Goal: Task Accomplishment & Management: Manage account settings

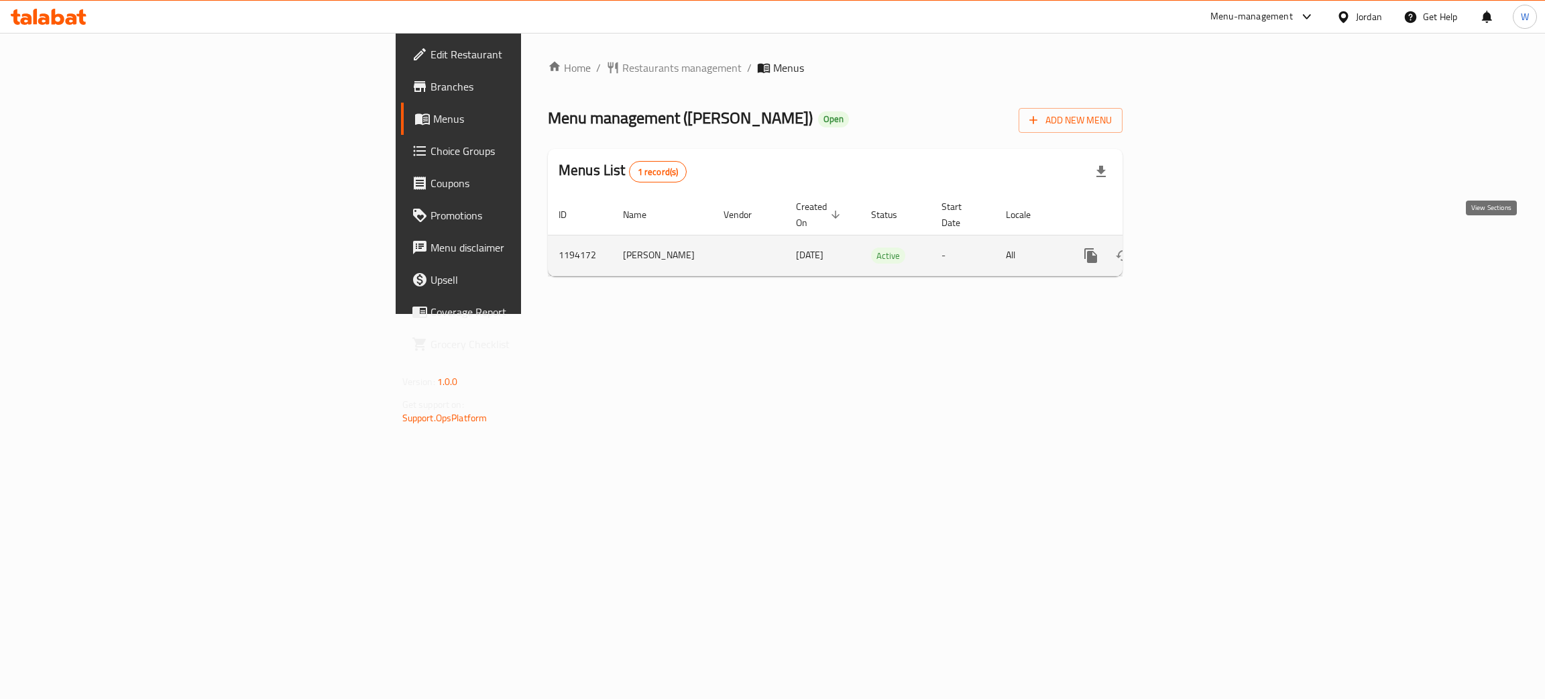
click at [1196, 247] on icon "enhanced table" at bounding box center [1187, 255] width 16 height 16
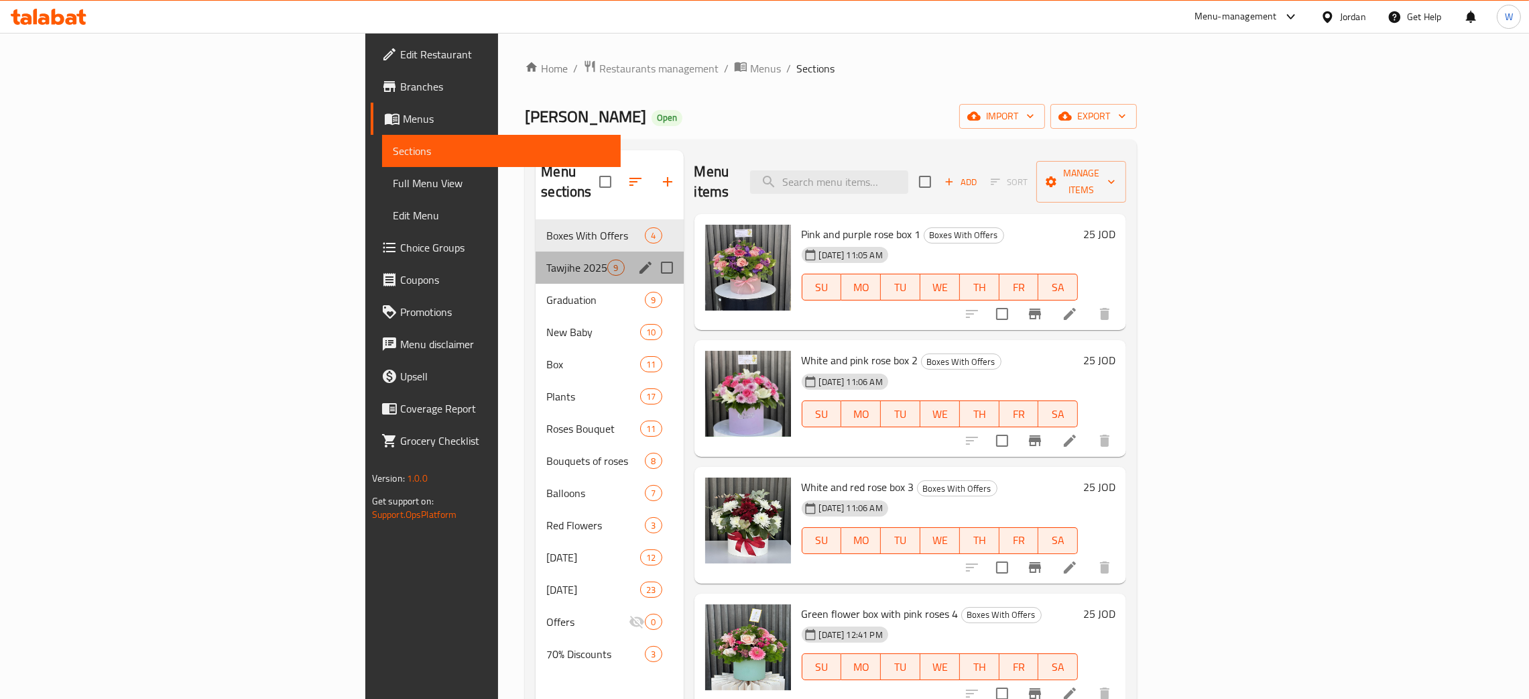
click at [536, 256] on div "Tawjihe 2025 9" at bounding box center [610, 267] width 148 height 32
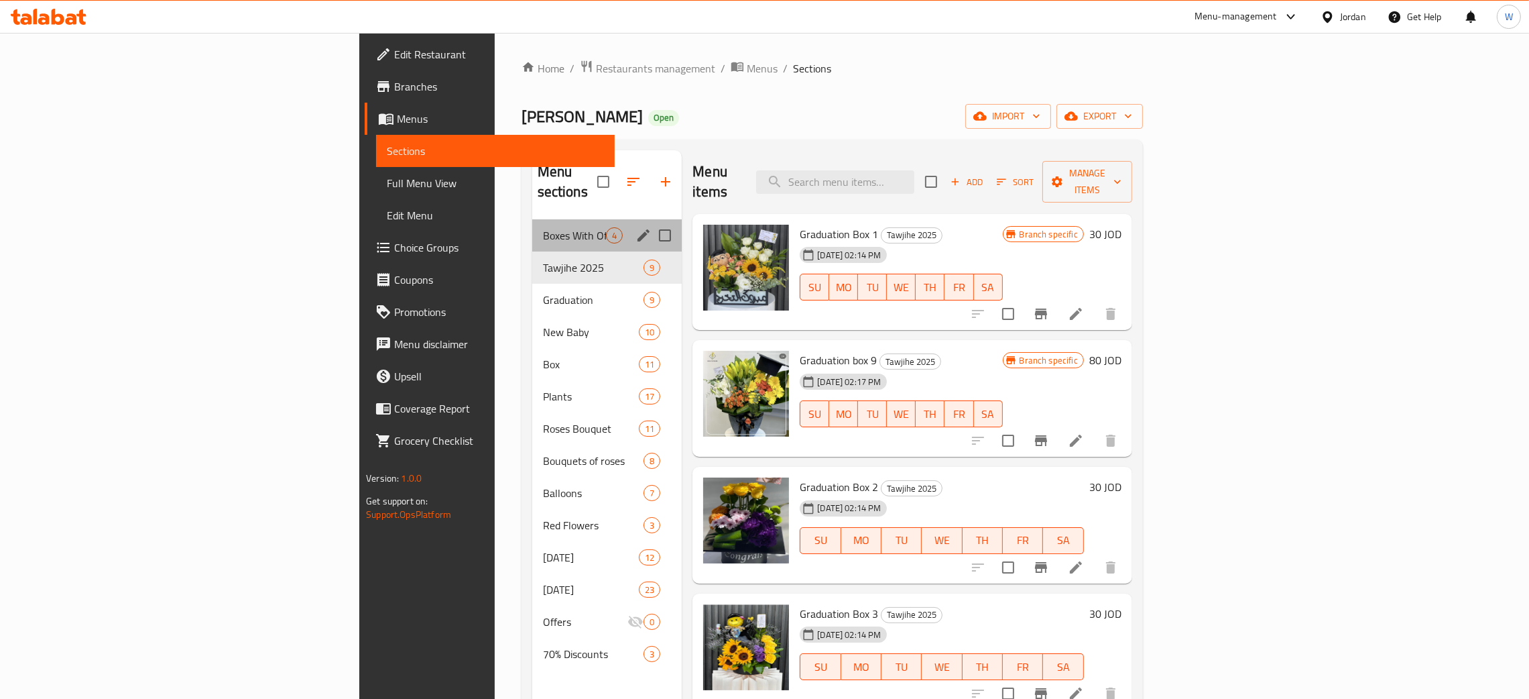
click at [532, 228] on div "Boxes With Offers 4" at bounding box center [607, 235] width 150 height 32
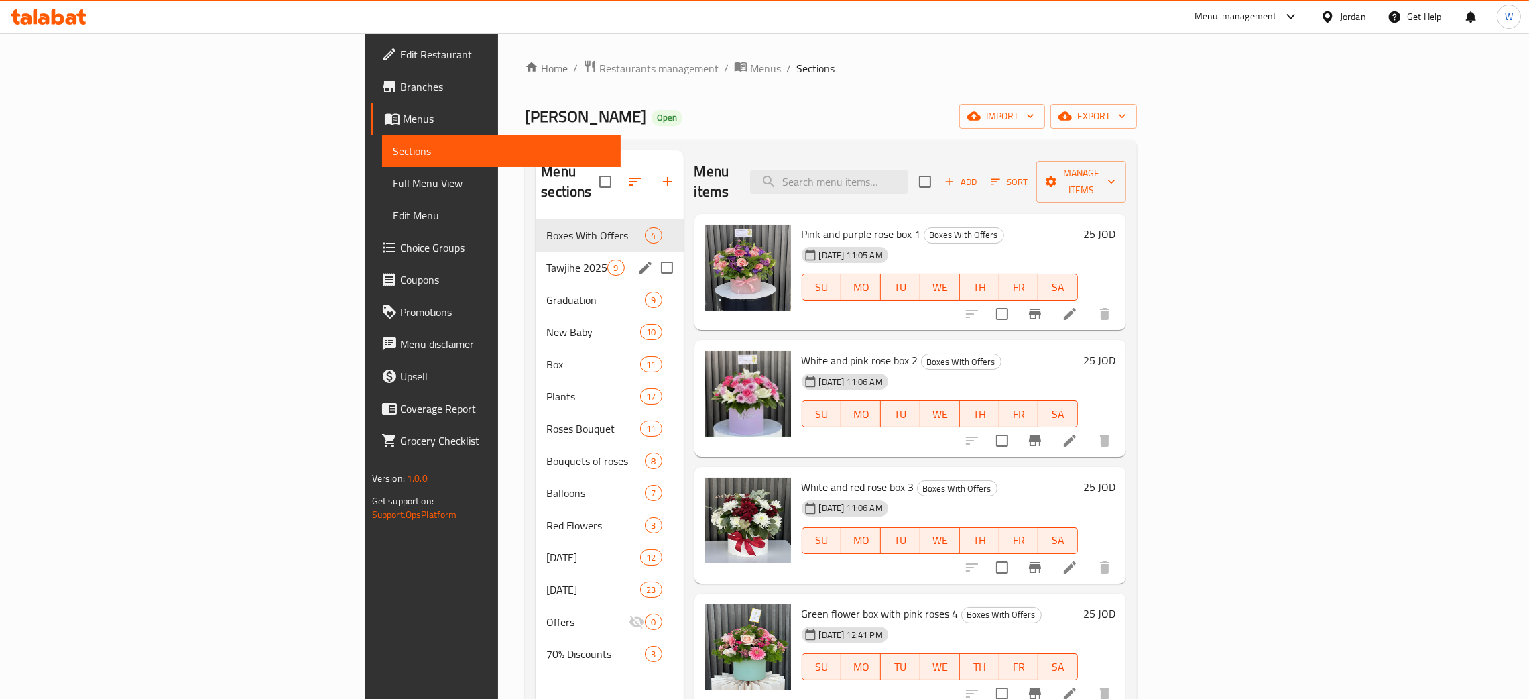
click at [546, 259] on span "Tawjihe 2025" at bounding box center [576, 267] width 61 height 16
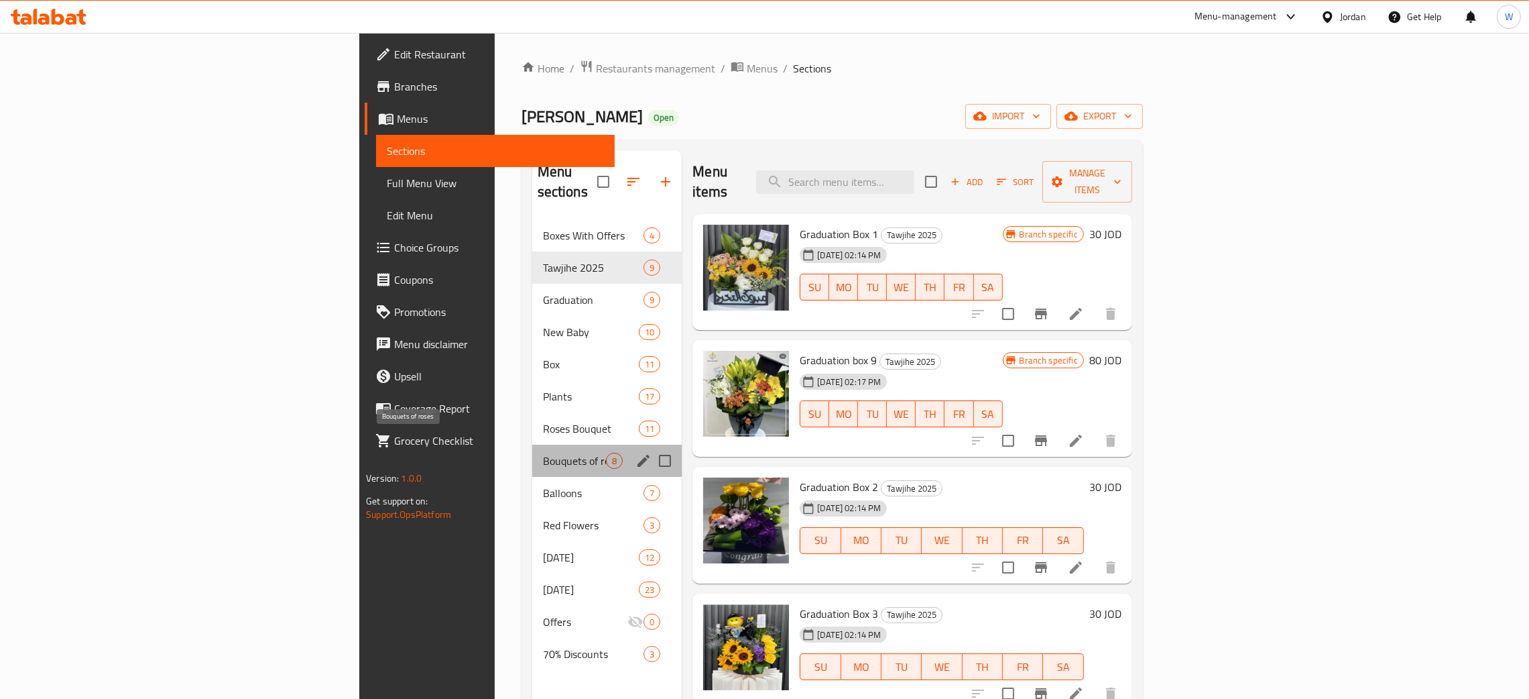
click at [543, 453] on span "Bouquets of roses" at bounding box center [575, 461] width 64 height 16
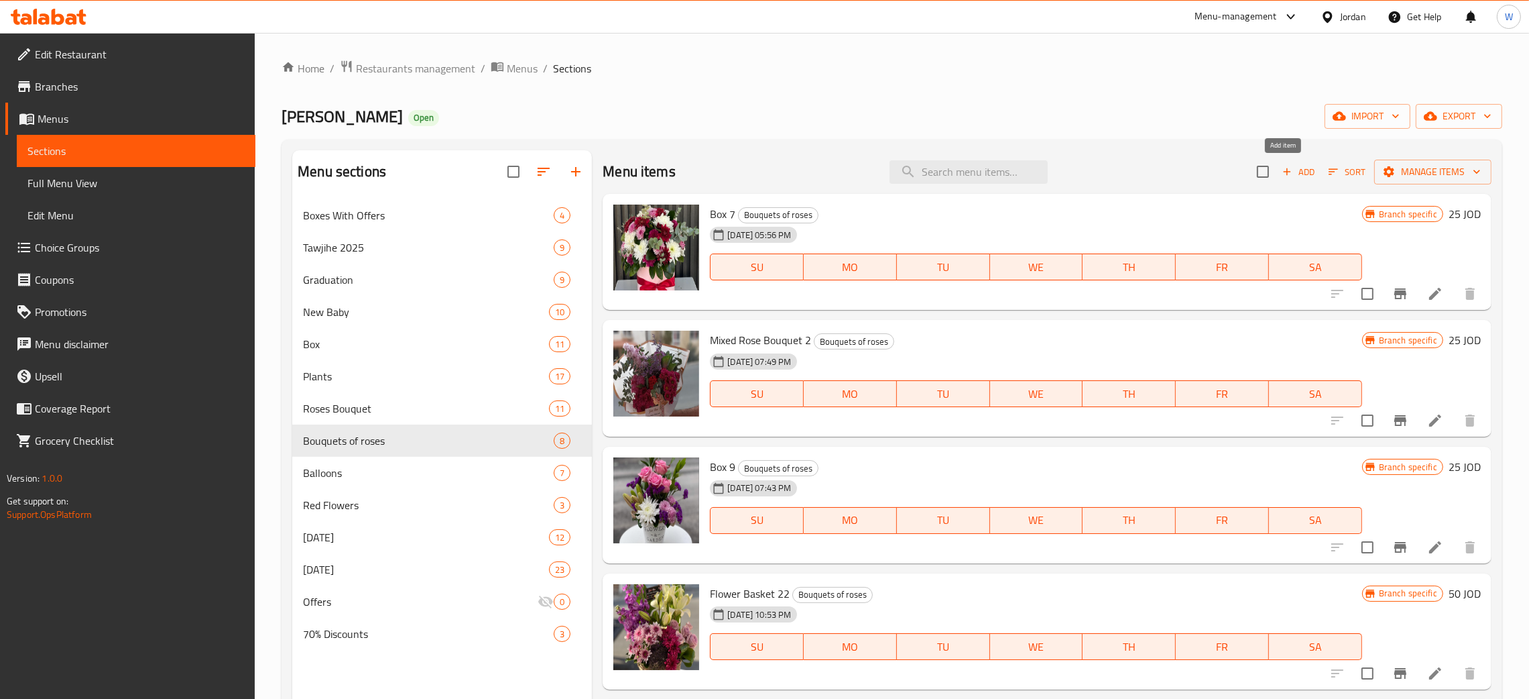
click at [1289, 168] on span "Add" at bounding box center [1299, 171] width 36 height 15
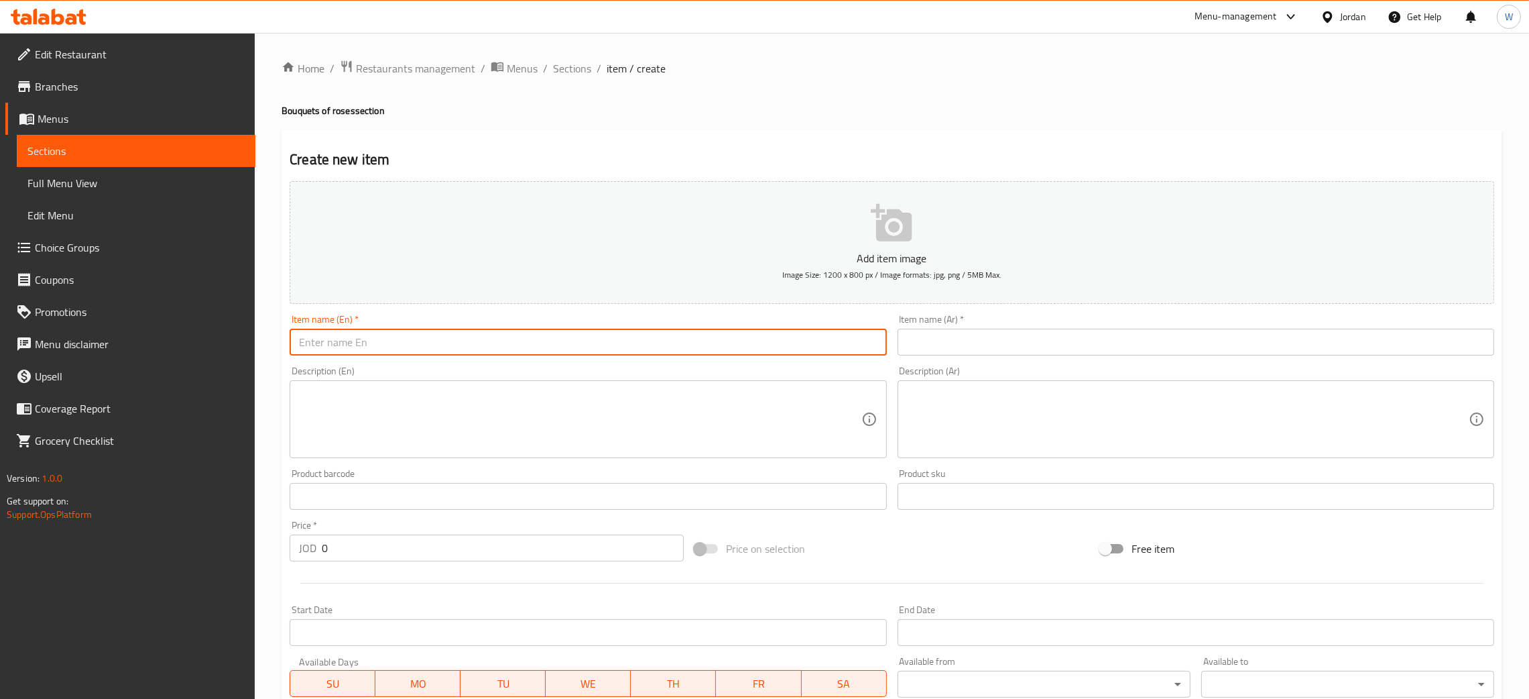
click at [436, 346] on input "text" at bounding box center [588, 342] width 597 height 27
paste input "باقة ورد احمر مع جيبسوفيل"
type input "باقة ورد احمر مع جيبسوفيل"
drag, startPoint x: 460, startPoint y: 341, endPoint x: 17, endPoint y: 343, distance: 442.5
click at [0, 343] on div "Edit Restaurant Branches Menus Sections Full Menu View Edit Menu Choice Groups …" at bounding box center [764, 490] width 1529 height 915
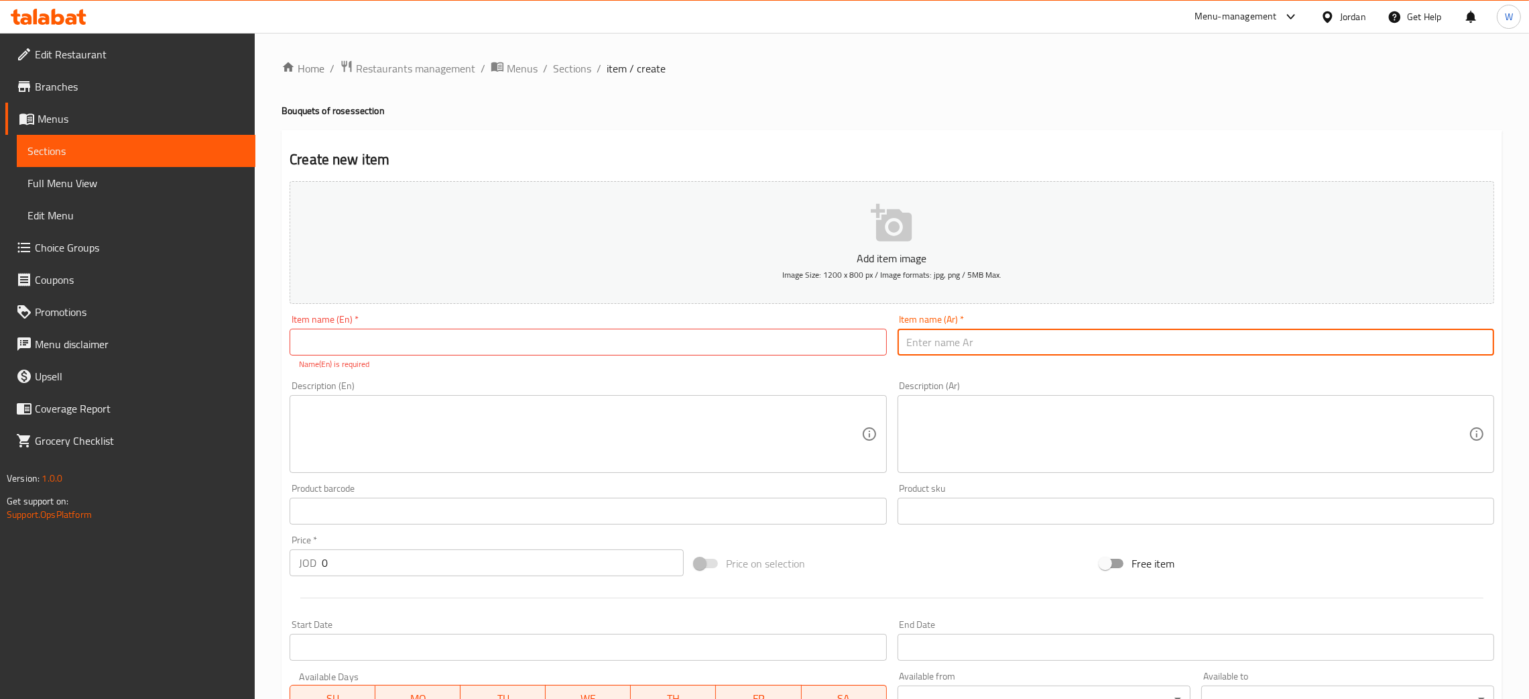
click at [955, 342] on input "text" at bounding box center [1196, 342] width 597 height 27
paste input "باقة ورد احمر مع جيبسوفيل"
type input "باقة ورد احمر مع جيبسوفيل"
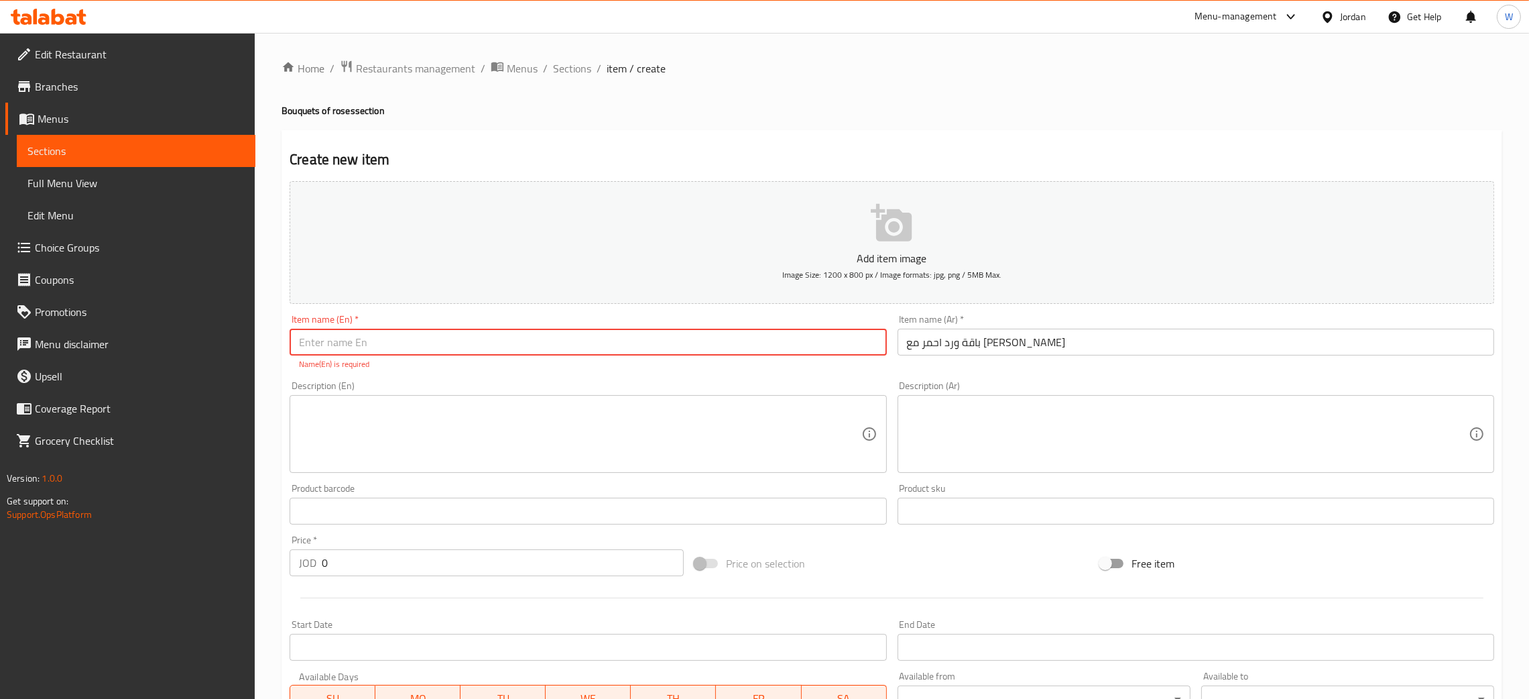
click at [622, 346] on input "text" at bounding box center [588, 342] width 597 height 27
paste input "A bouquet of red roses with gypsophila"
type input "A bouquet of red roses with gypsophila"
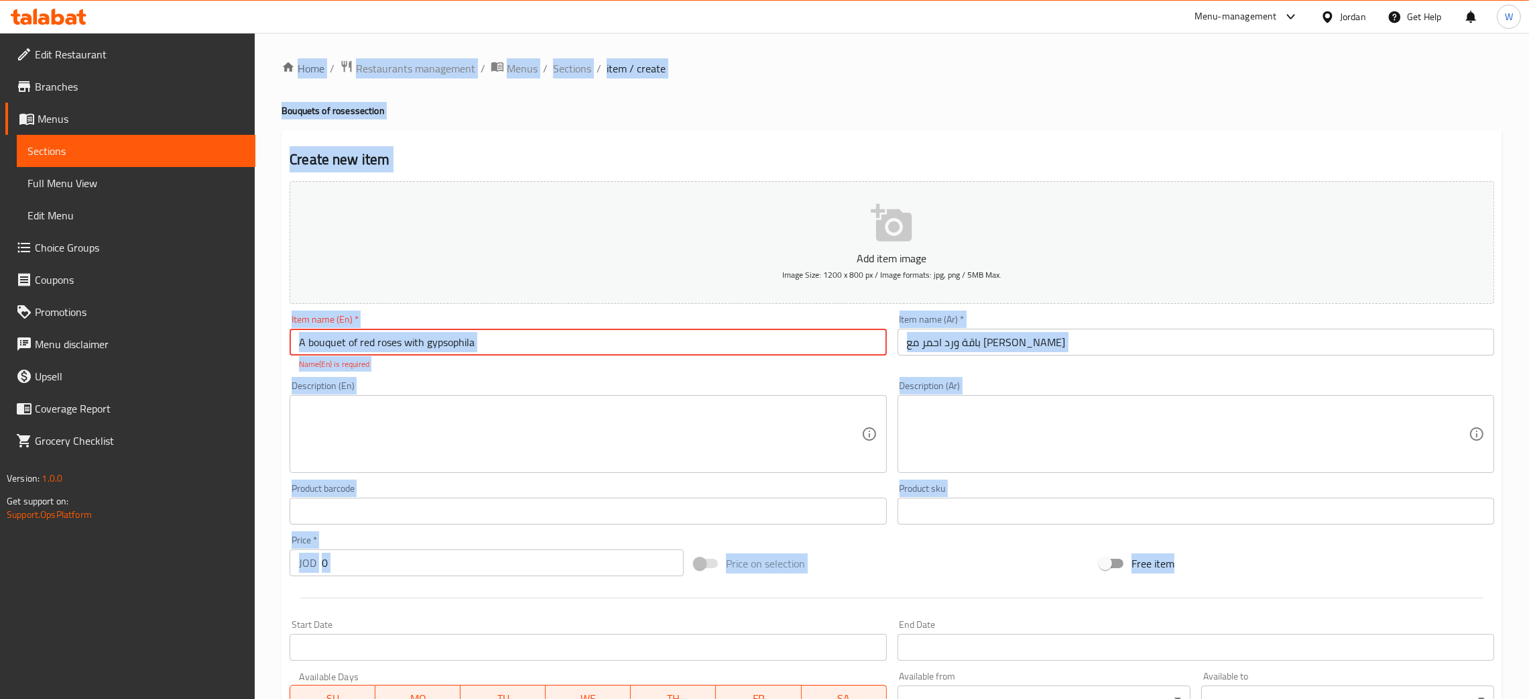
click at [132, 563] on div "Edit Restaurant Branches Menus Sections Full Menu View Edit Menu Choice Groups …" at bounding box center [764, 497] width 1529 height 929
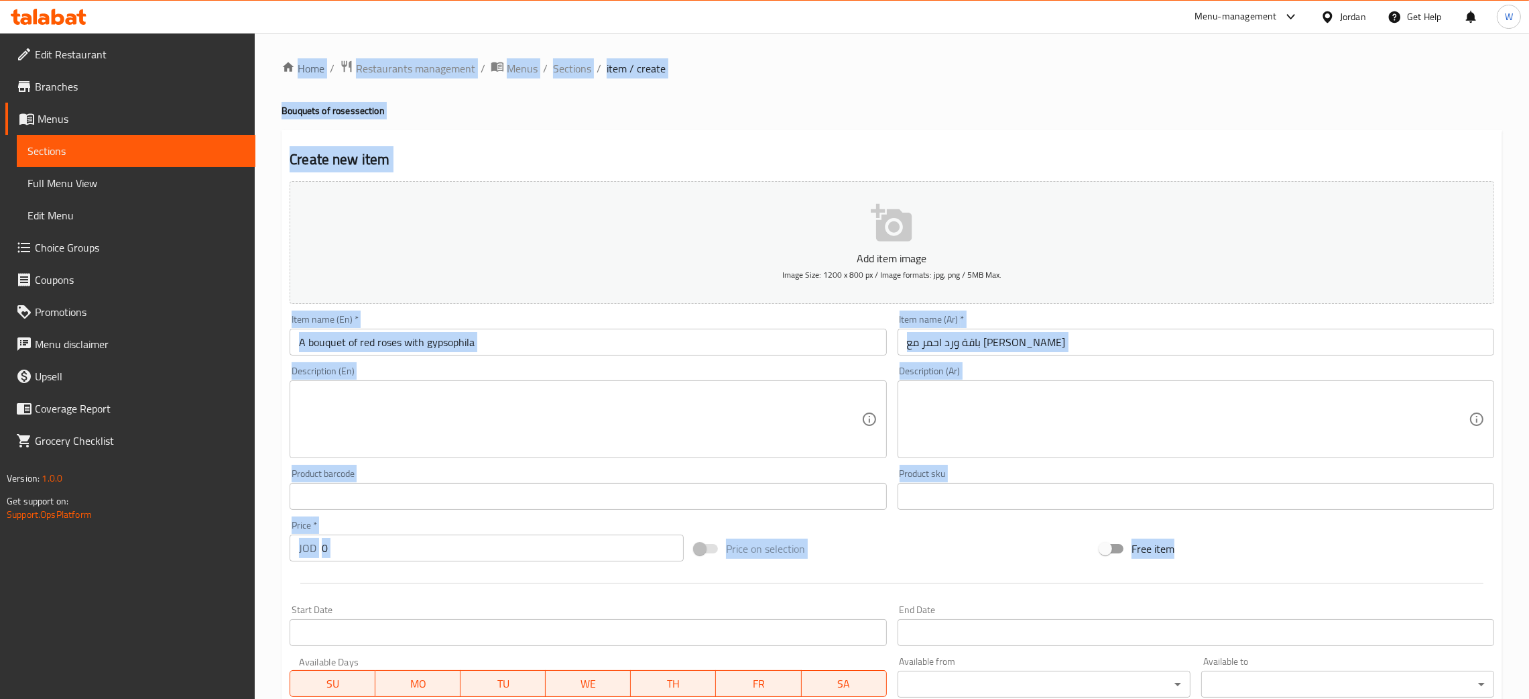
click at [467, 520] on div "Price   * JOD 0 Price *" at bounding box center [487, 540] width 394 height 41
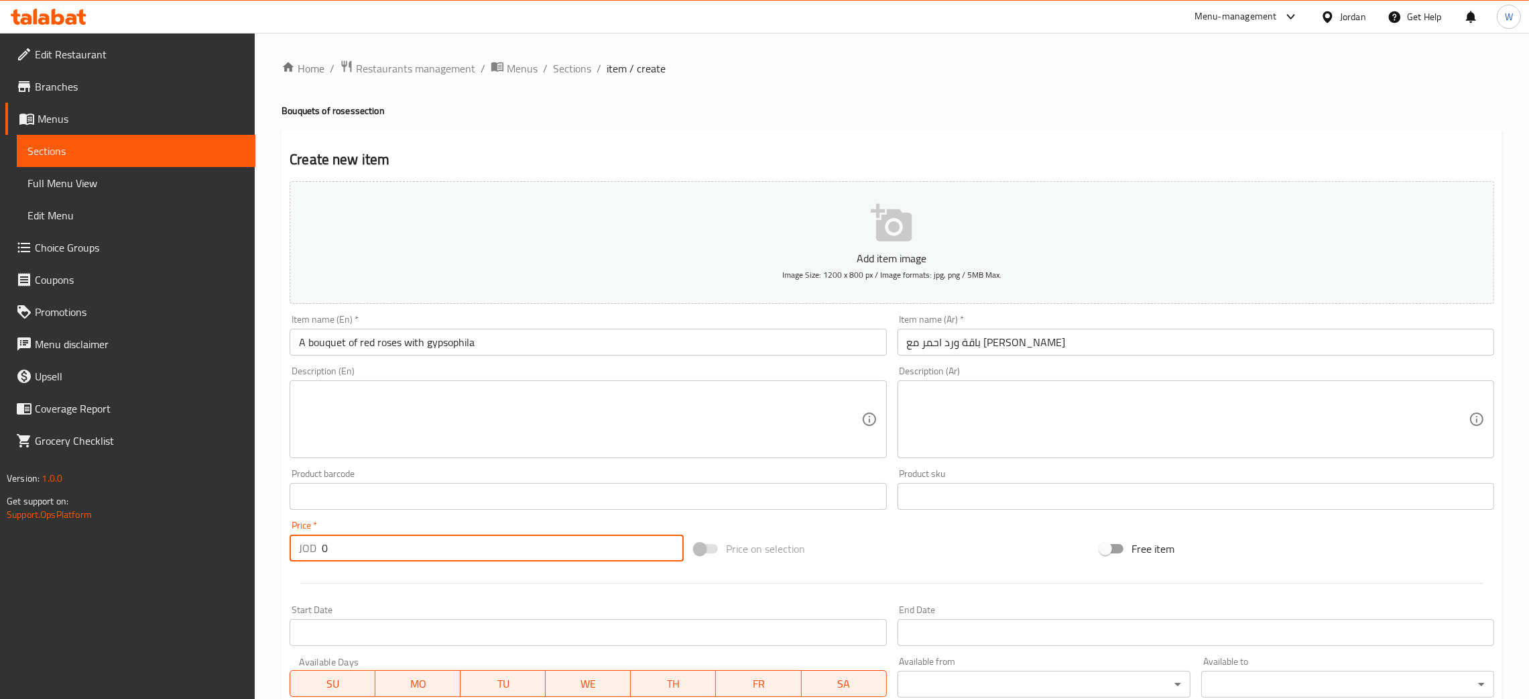
drag, startPoint x: 339, startPoint y: 559, endPoint x: 251, endPoint y: 577, distance: 89.8
click at [251, 578] on div "Edit Restaurant Branches Menus Sections Full Menu View Edit Menu Choice Groups …" at bounding box center [764, 490] width 1529 height 915
type input "20"
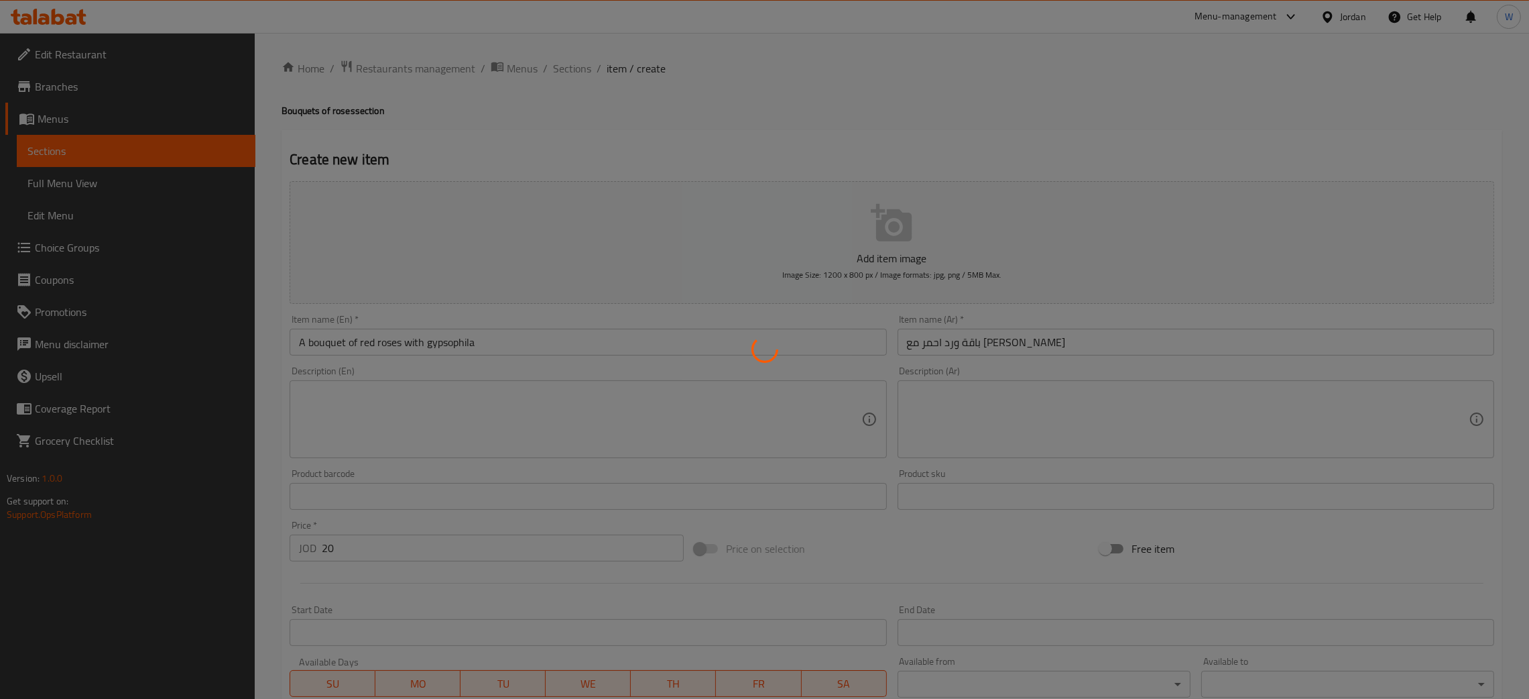
type input "0"
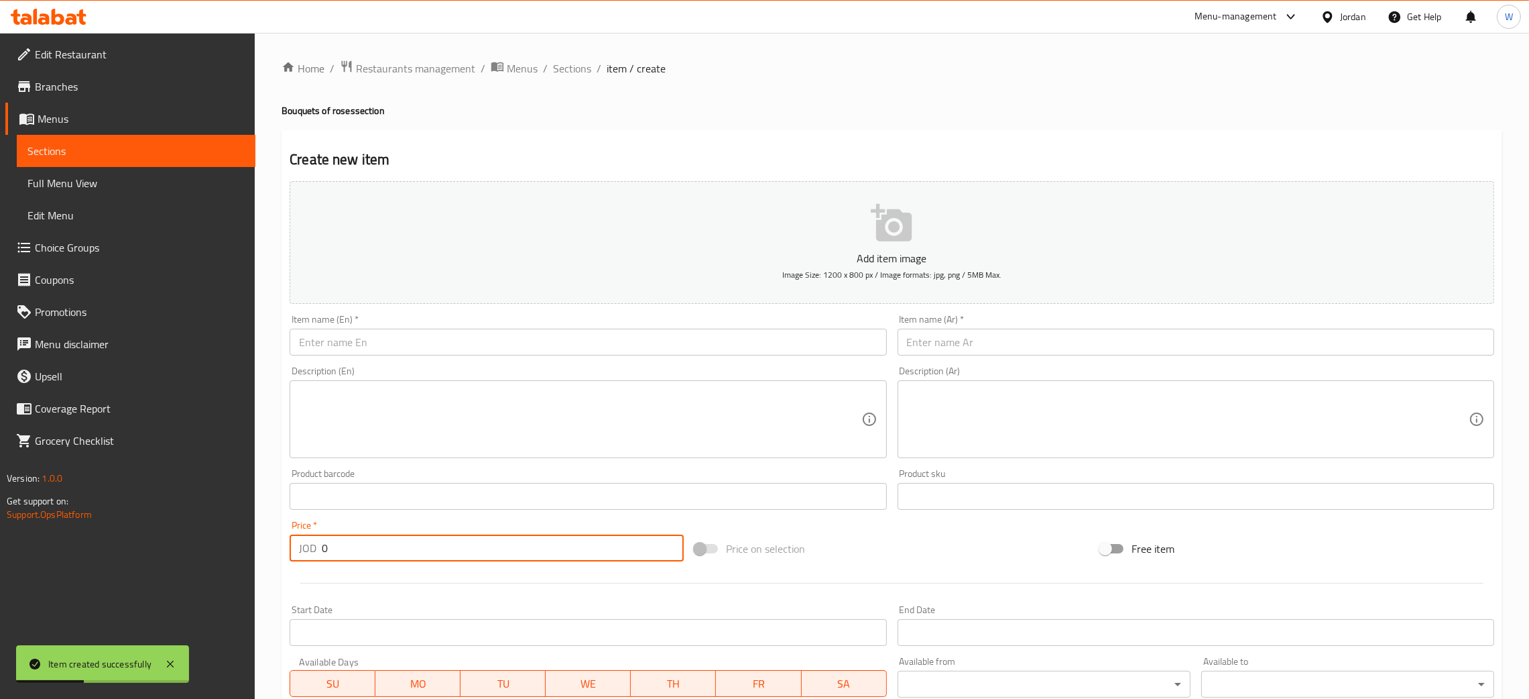
click at [654, 345] on input "text" at bounding box center [588, 342] width 597 height 27
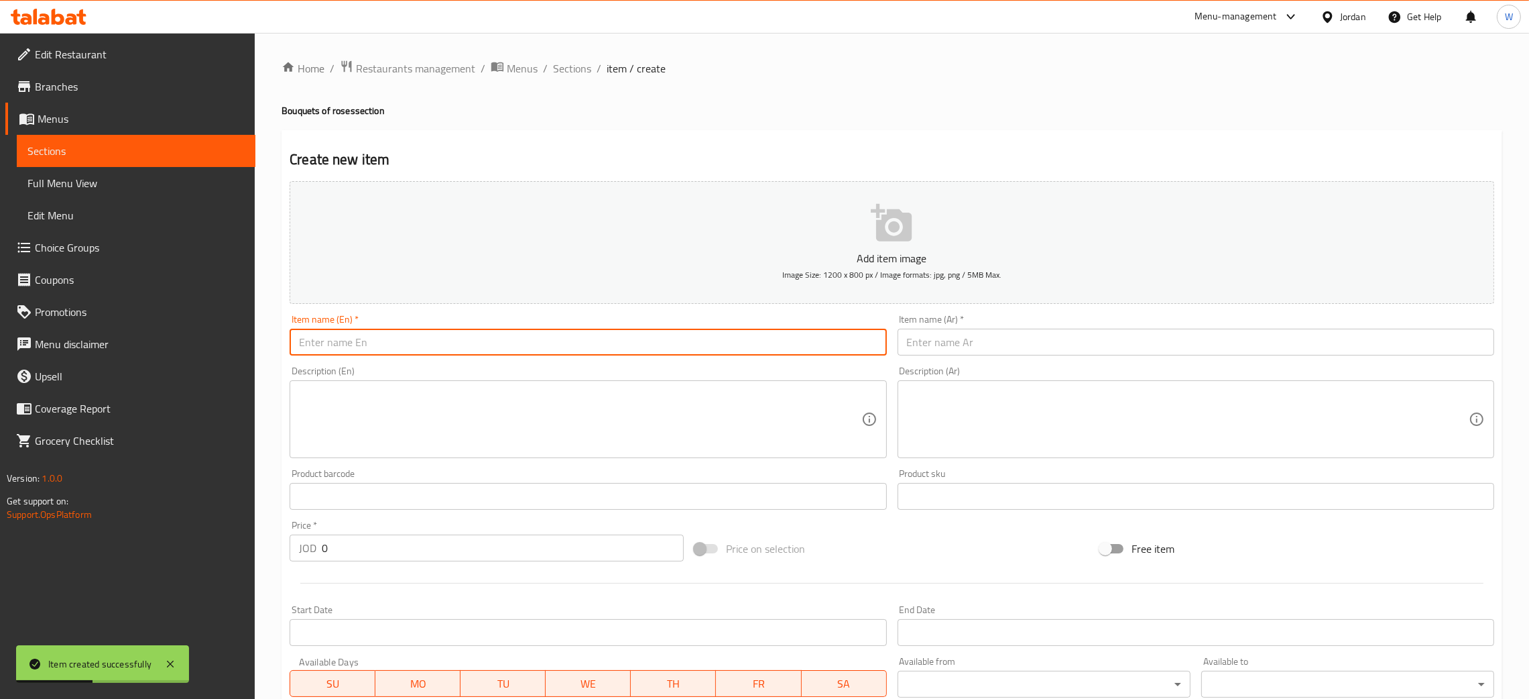
paste input "A bouquet of red and white roses"
type input "A bouquet of red and white roses"
drag, startPoint x: 947, startPoint y: 332, endPoint x: 950, endPoint y: 325, distance: 7.8
click at [950, 326] on div "Item name (Ar)   * Item name (Ar) *" at bounding box center [1196, 334] width 597 height 41
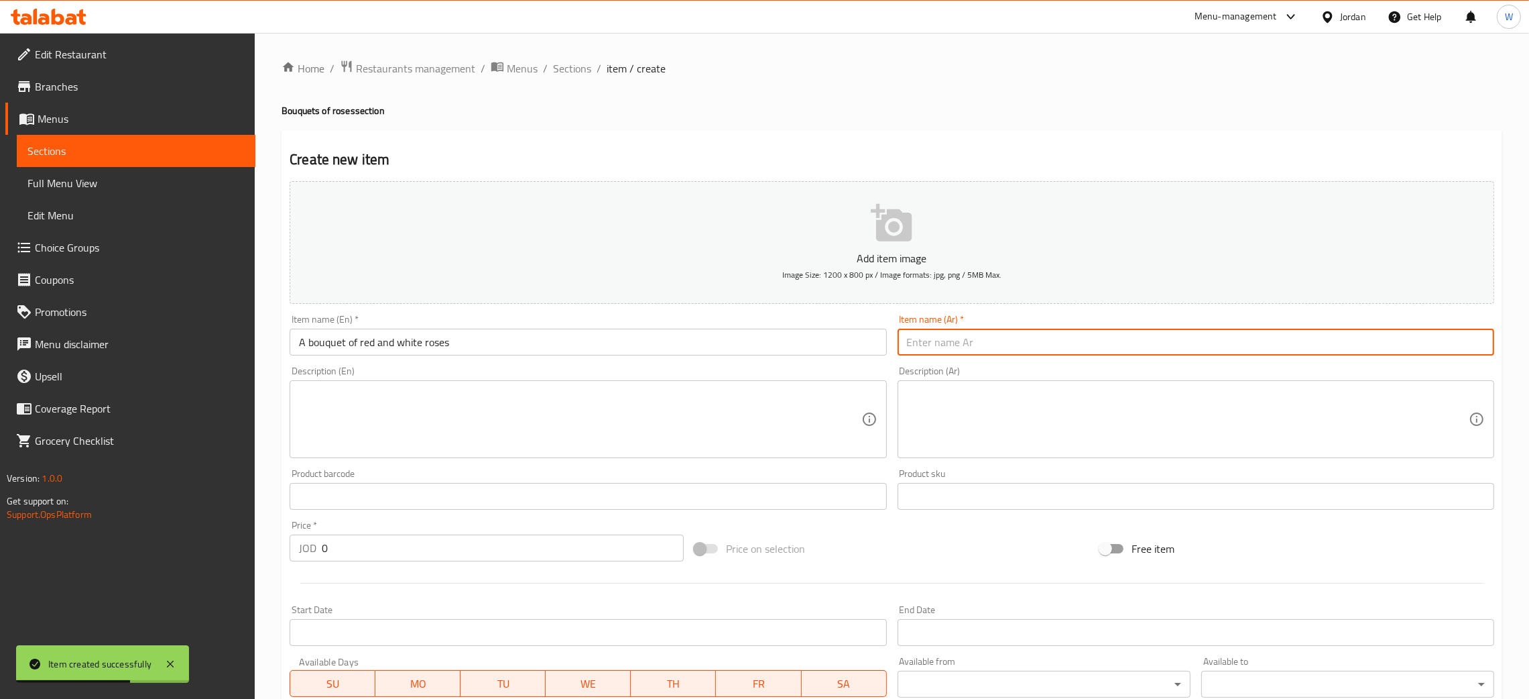
paste input "باقة ورد احمر وابيض"
type input "باقة ورد احمر وابيض"
click at [315, 507] on input "text" at bounding box center [588, 496] width 597 height 27
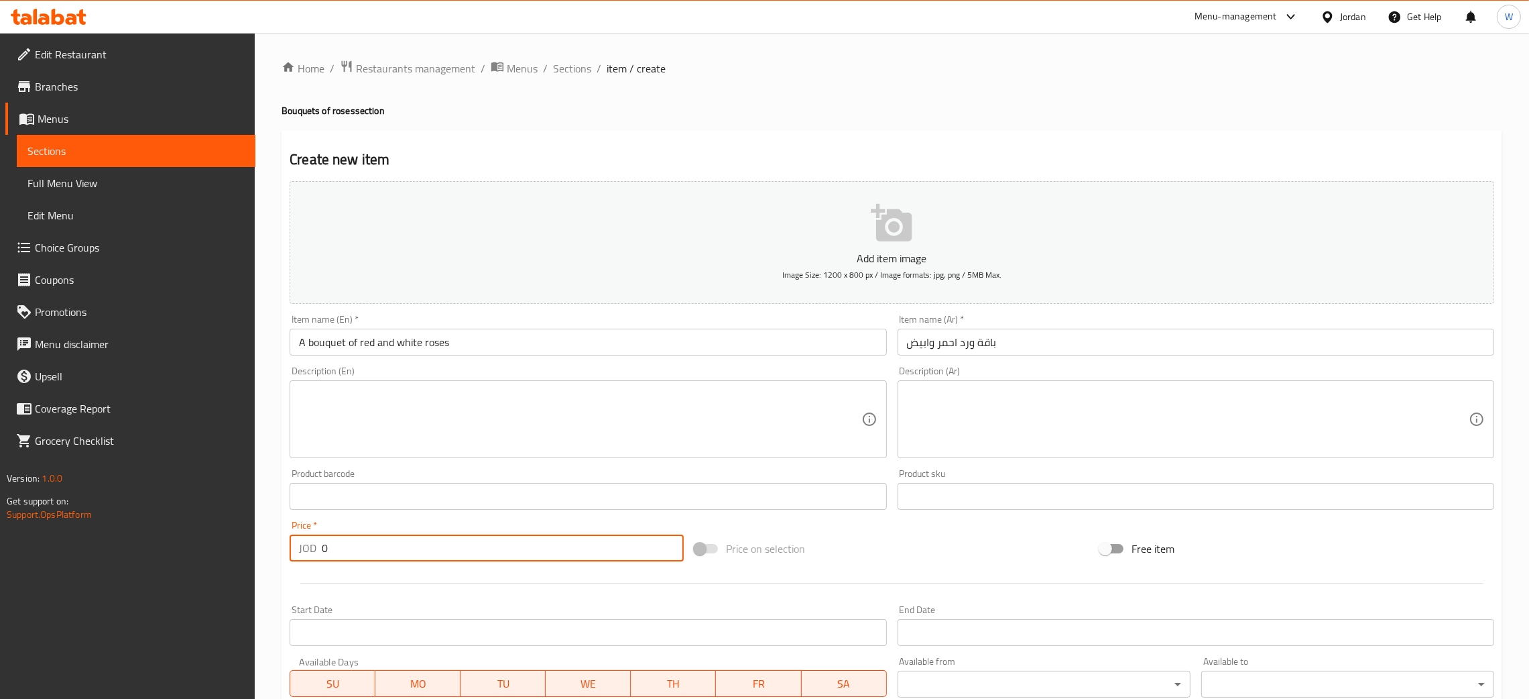
click at [341, 541] on input "0" at bounding box center [503, 547] width 362 height 27
drag, startPoint x: 310, startPoint y: 546, endPoint x: 168, endPoint y: 565, distance: 143.4
click at [168, 566] on div "Edit Restaurant Branches Menus Sections Full Menu View Edit Menu Choice Groups …" at bounding box center [764, 490] width 1529 height 915
type input "22"
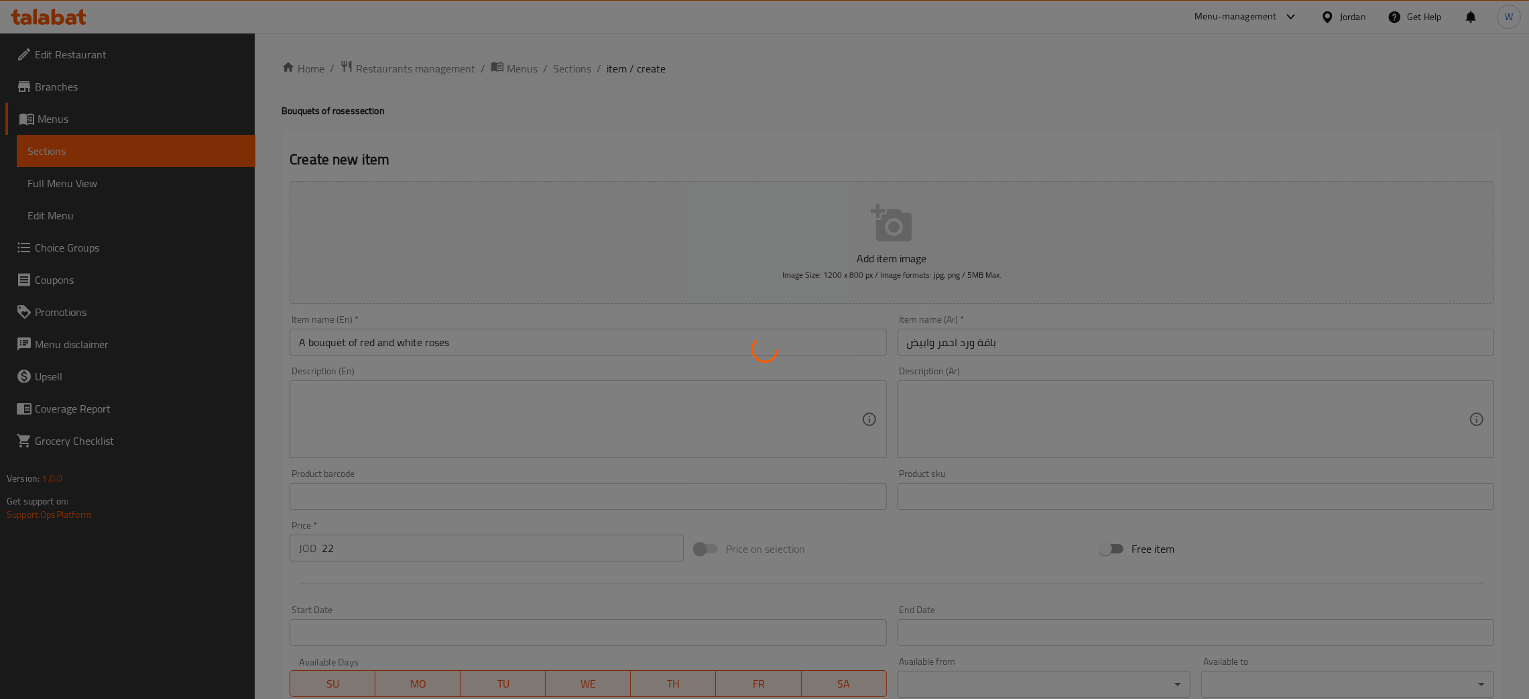
type input "0"
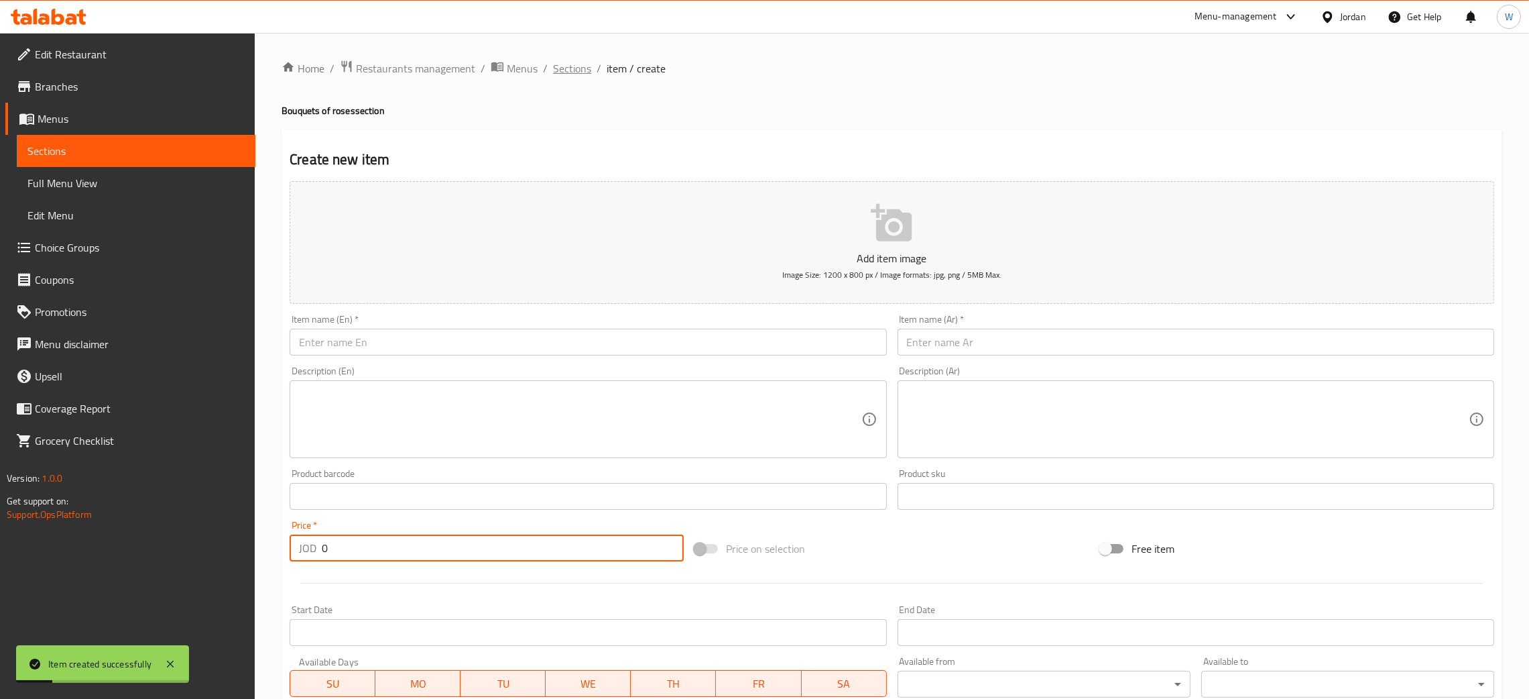
click at [580, 70] on span "Sections" at bounding box center [572, 68] width 38 height 16
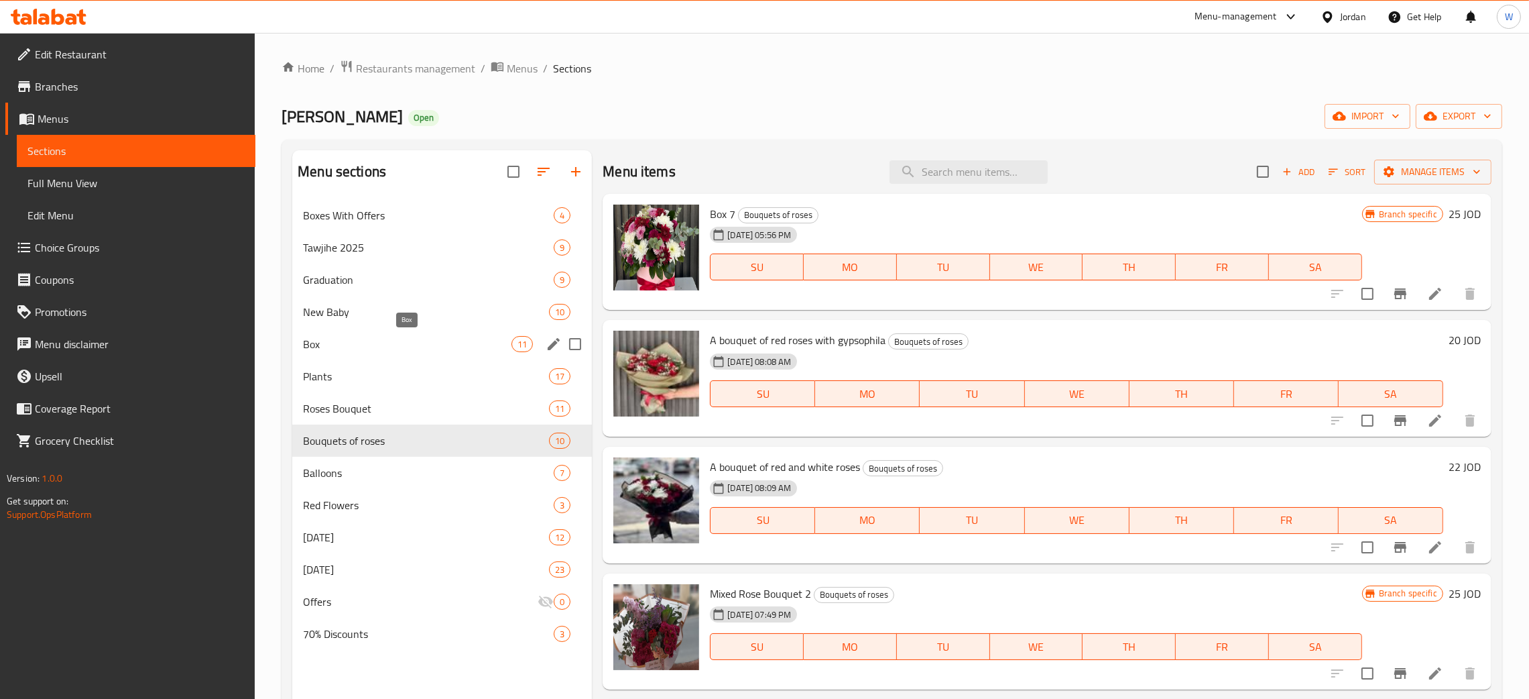
click at [412, 343] on span "Box" at bounding box center [407, 344] width 209 height 16
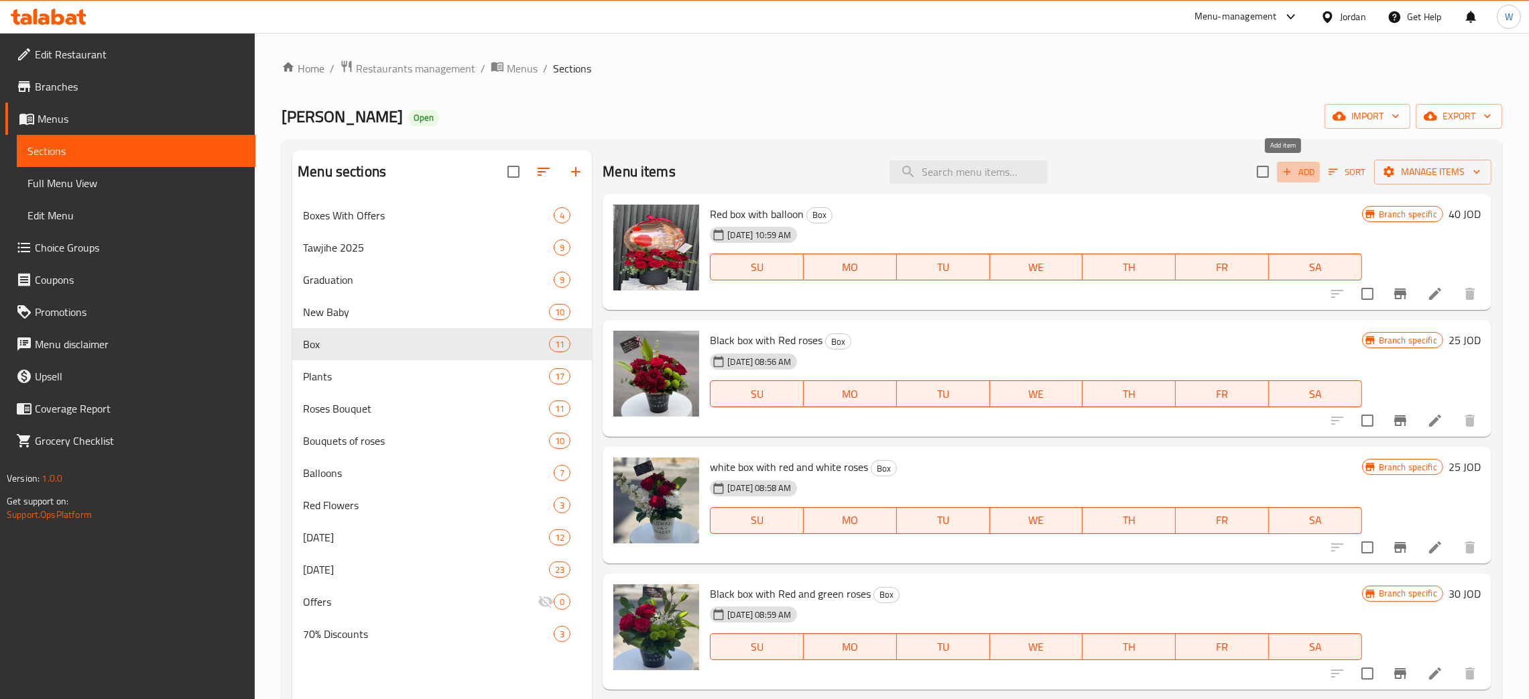
click at [1277, 162] on button "Add" at bounding box center [1298, 172] width 43 height 21
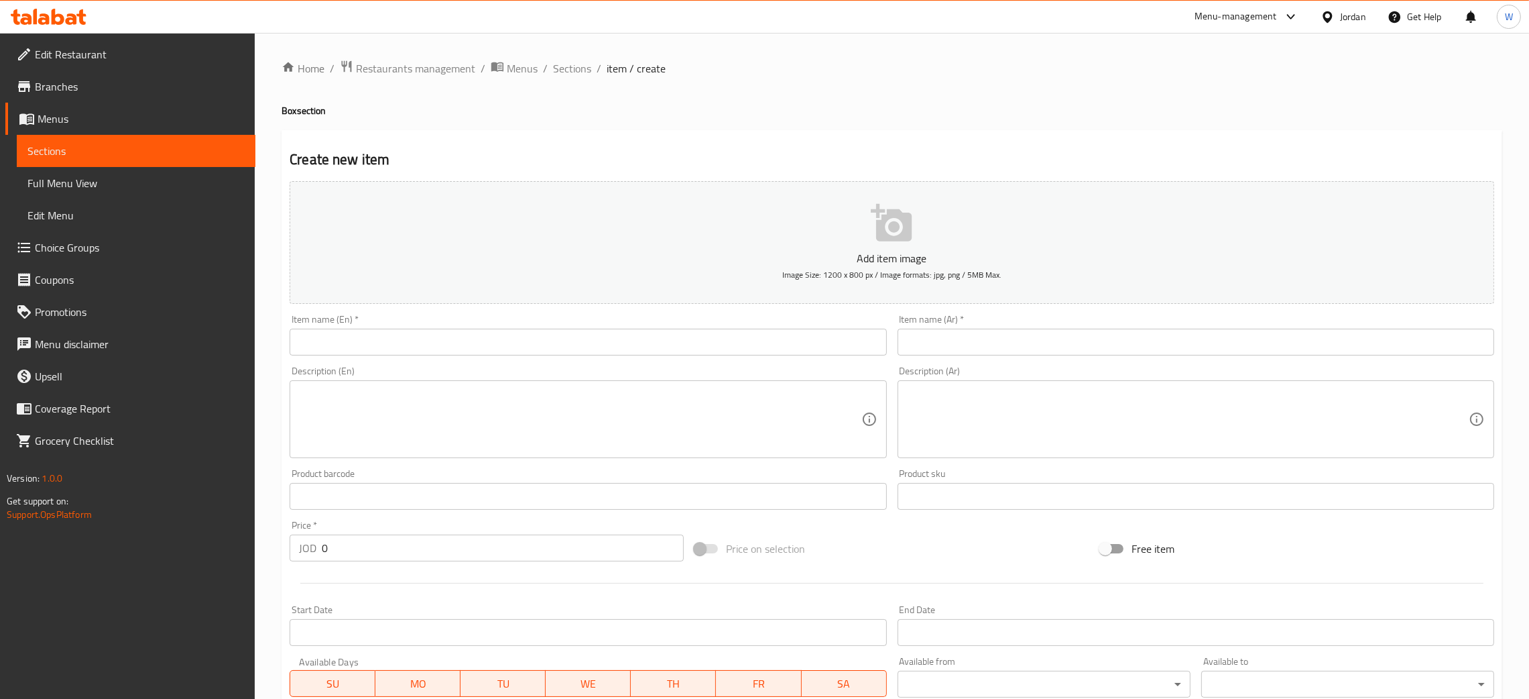
click at [371, 341] on input "text" at bounding box center [588, 342] width 597 height 27
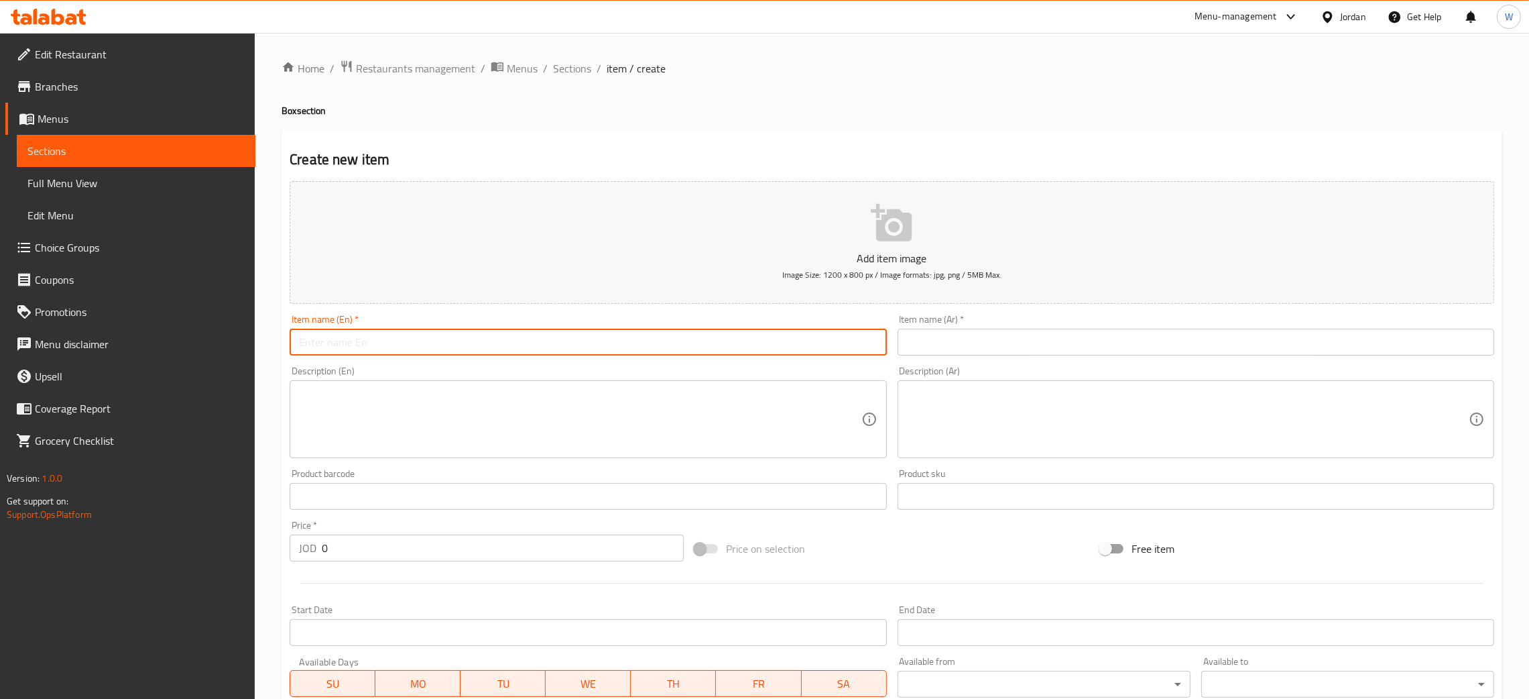
paste input "A ceramic vase with a mixed flower arrangement"
type input "A ceramic vase with a mixed flower arrangement"
click at [988, 348] on input "text" at bounding box center [1196, 342] width 597 height 27
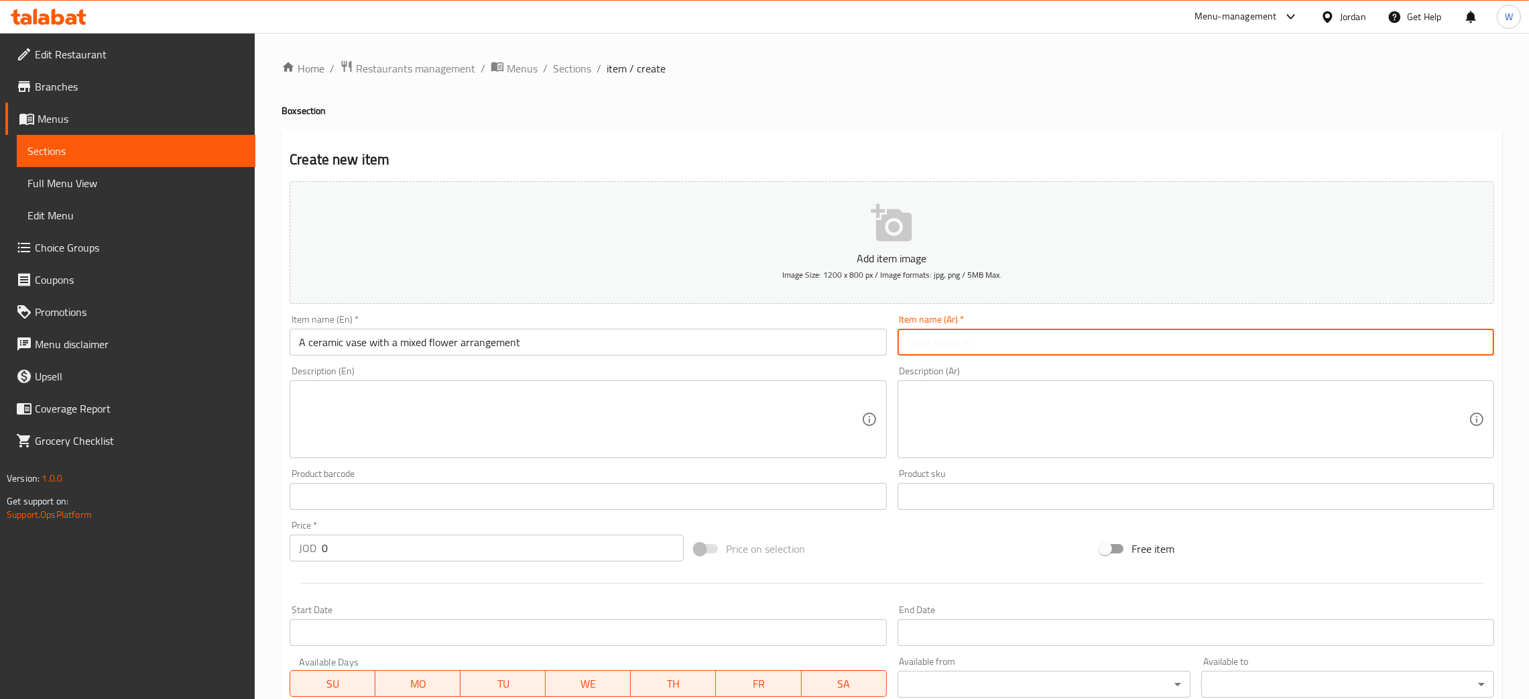
paste input "فخارية ورد مكس زهور"
type input "فخارية ورد مكس زهور"
drag, startPoint x: 313, startPoint y: 550, endPoint x: 291, endPoint y: 553, distance: 22.3
click at [291, 553] on div "JOD 0 Price *" at bounding box center [487, 547] width 394 height 27
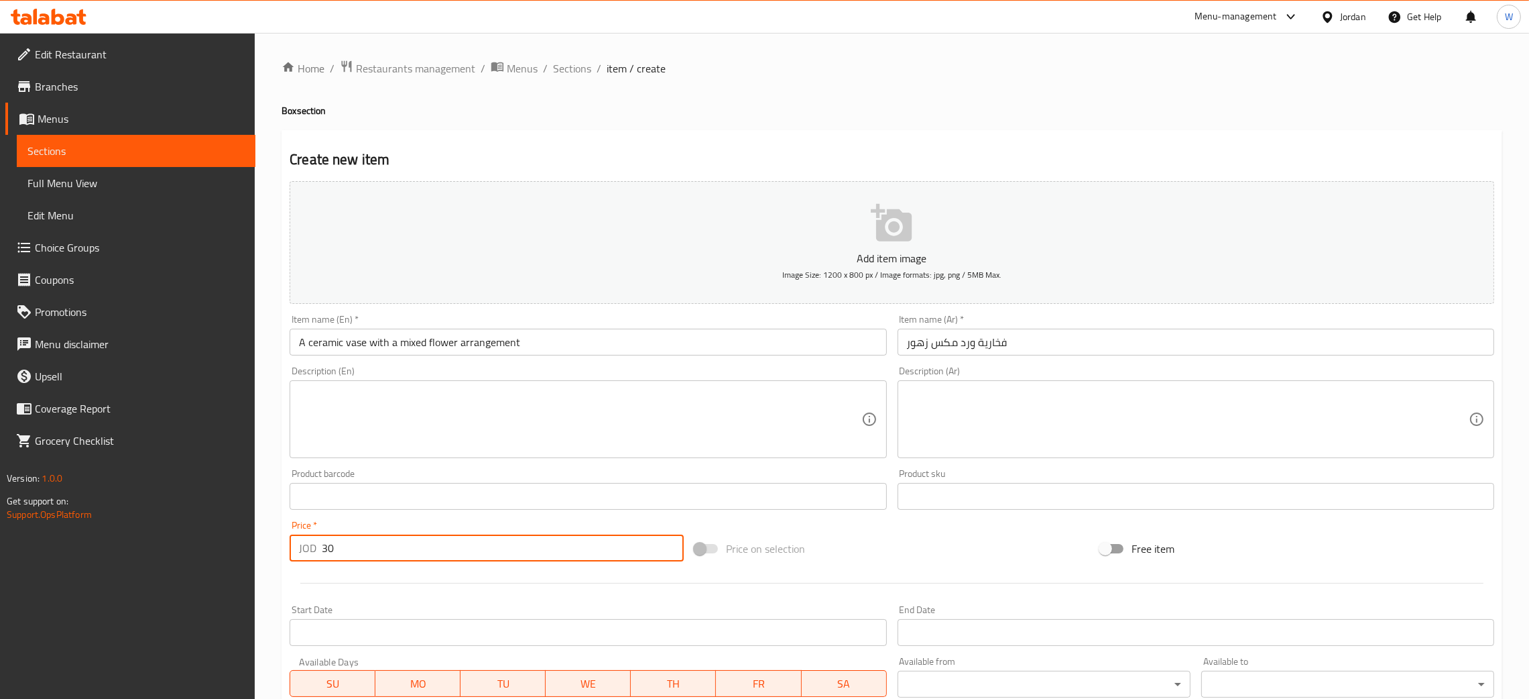
type input "30"
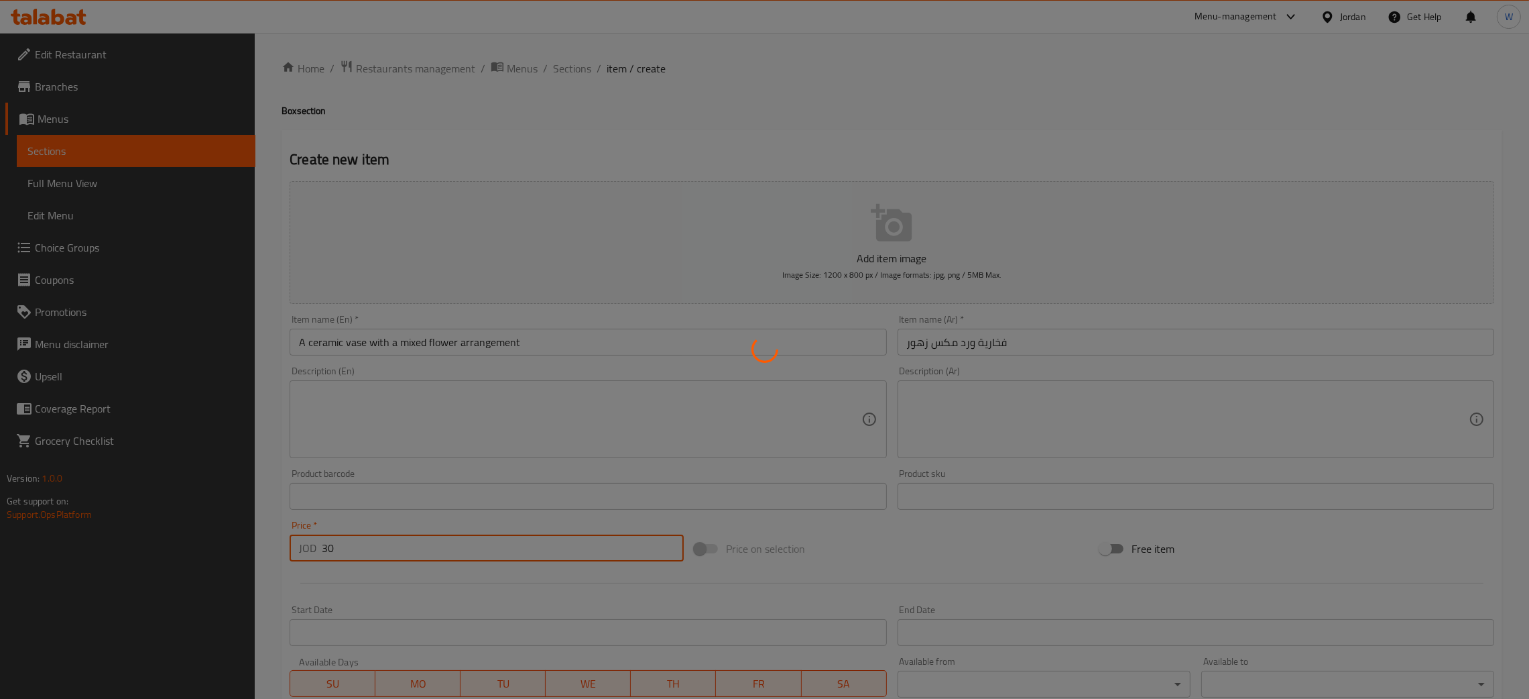
type input "0"
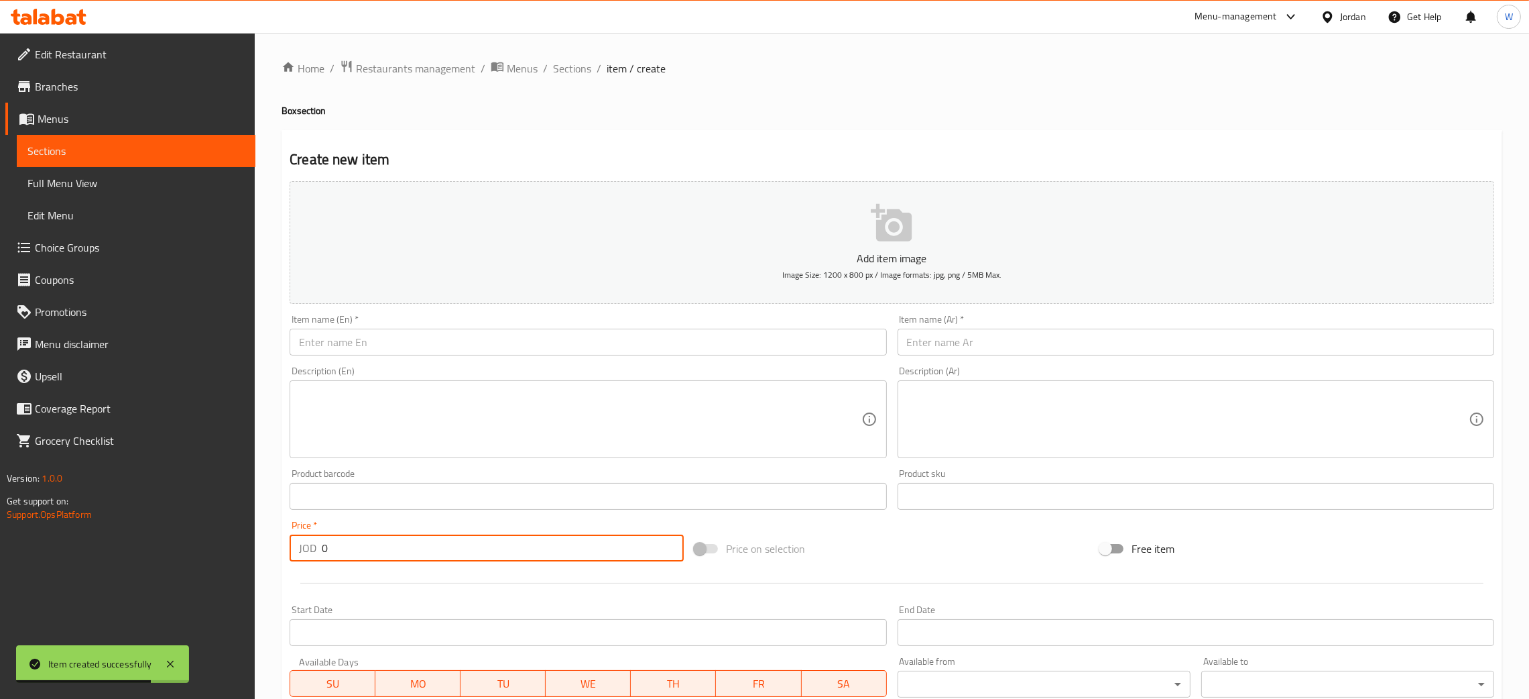
click at [481, 345] on input "text" at bounding box center [588, 342] width 597 height 27
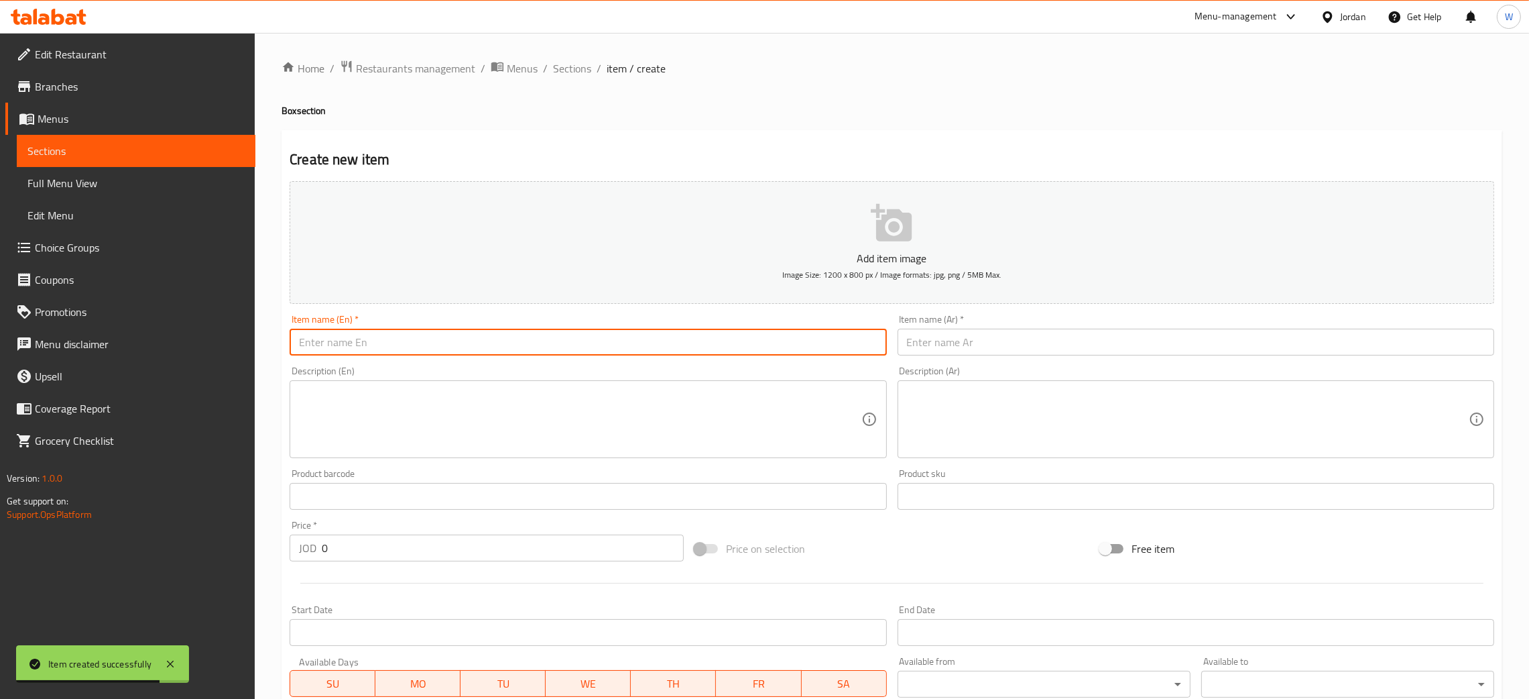
paste input "A clay pot with a yellow flower arrangement"
type input "A clay pot with a yellow flower arrangement"
click at [1037, 336] on input "text" at bounding box center [1196, 342] width 597 height 27
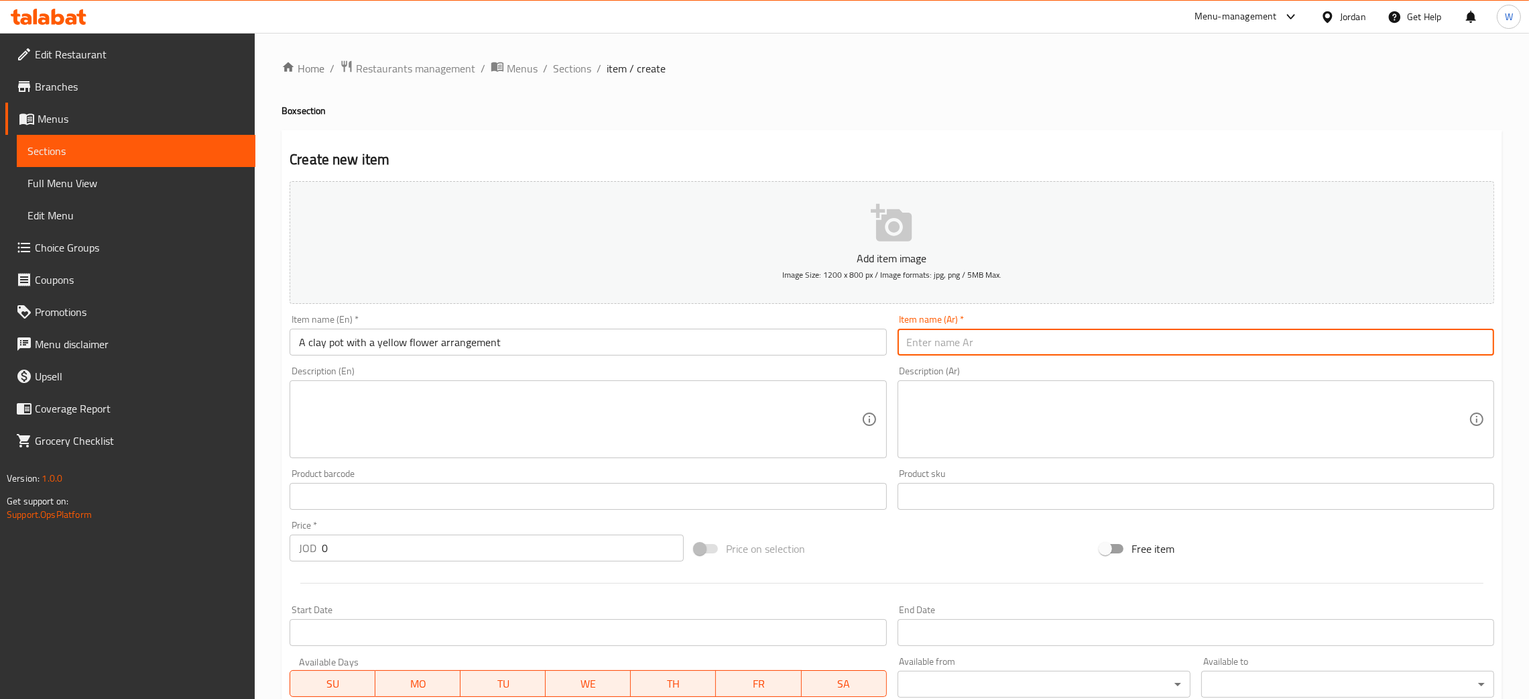
paste input "جارة فيها تنسيقة زهور اصفر"
type input "جارة فيها تنسيقة زهور اصفر"
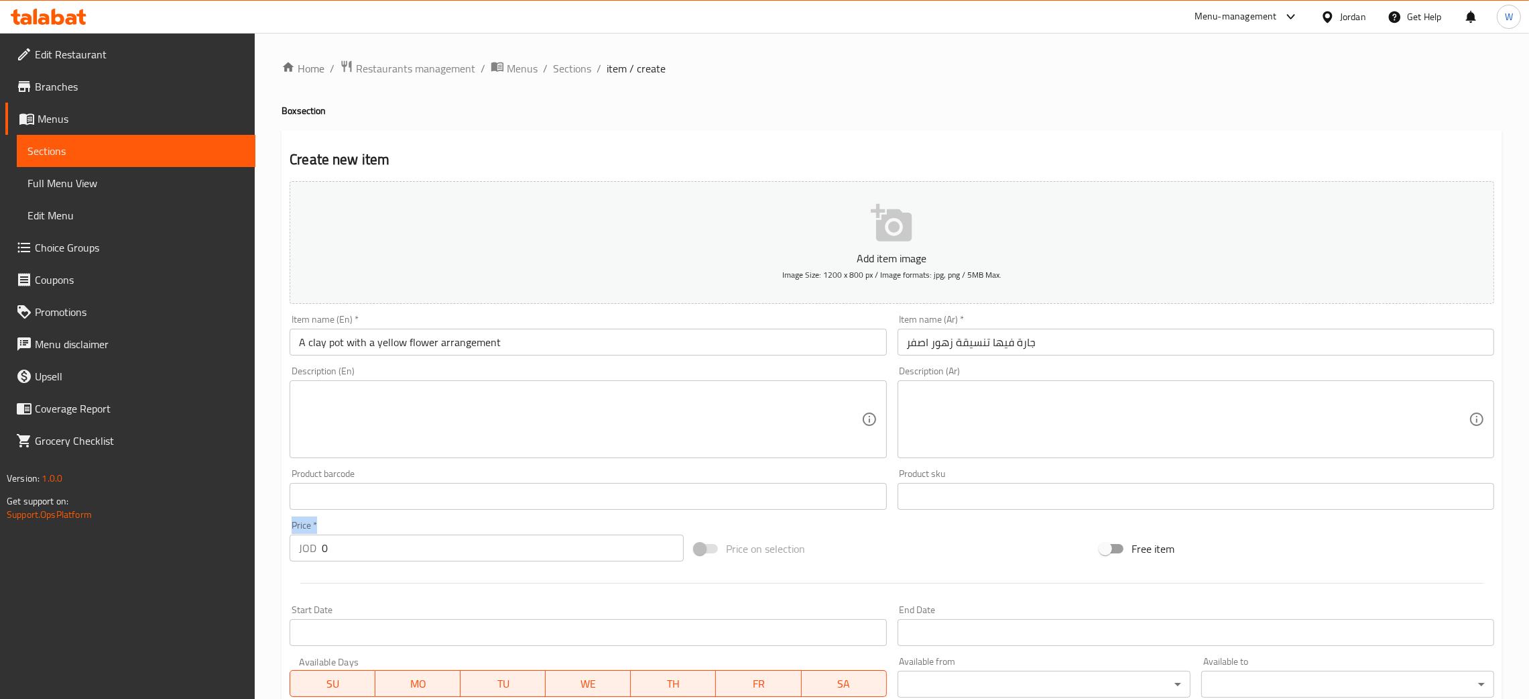
drag, startPoint x: 391, startPoint y: 527, endPoint x: 194, endPoint y: 553, distance: 198.2
click at [204, 553] on div "Edit Restaurant Branches Menus Sections Full Menu View Edit Menu Choice Groups …" at bounding box center [764, 490] width 1529 height 915
click at [352, 547] on input "0" at bounding box center [503, 547] width 362 height 27
drag, startPoint x: 307, startPoint y: 557, endPoint x: 267, endPoint y: 559, distance: 40.3
click at [263, 561] on div "Home / Restaurants management / Menus / Sections / item / create Box section Cr…" at bounding box center [892, 490] width 1275 height 915
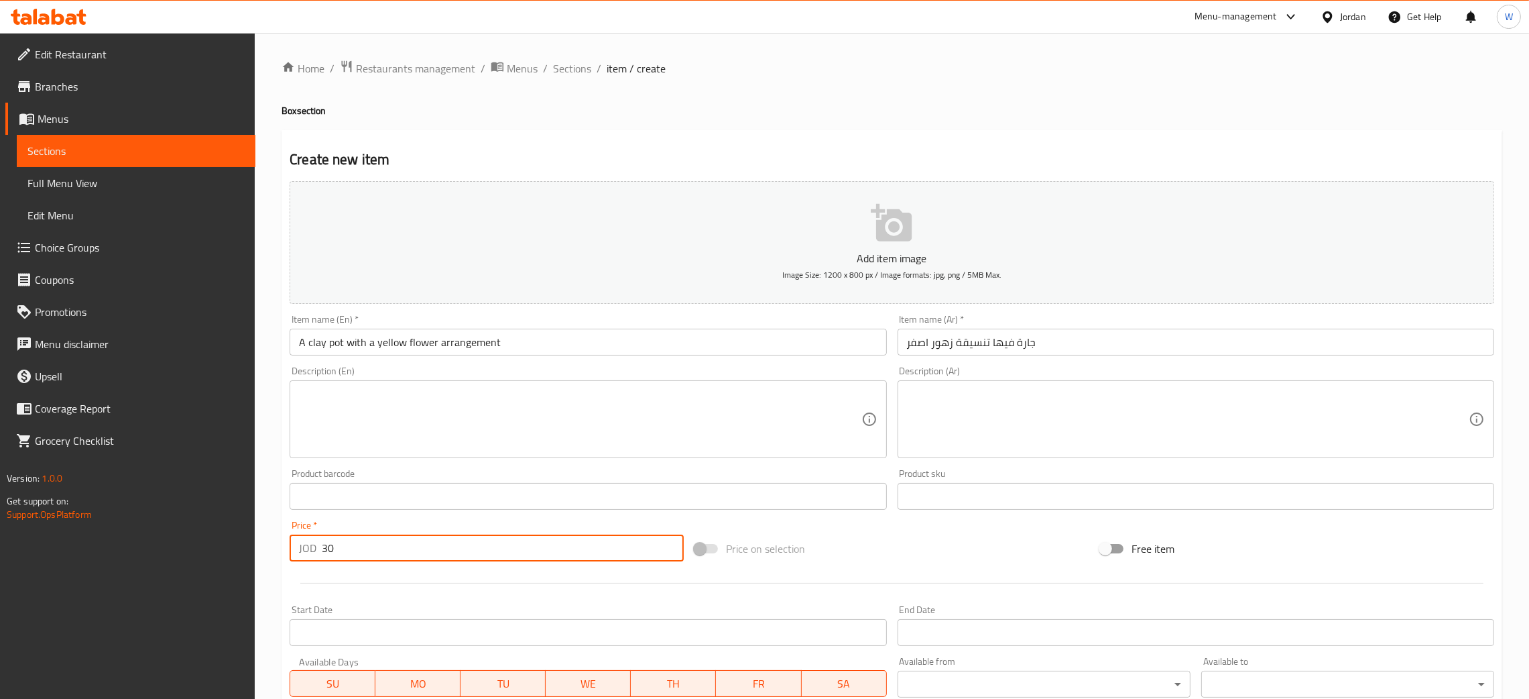
type input "30"
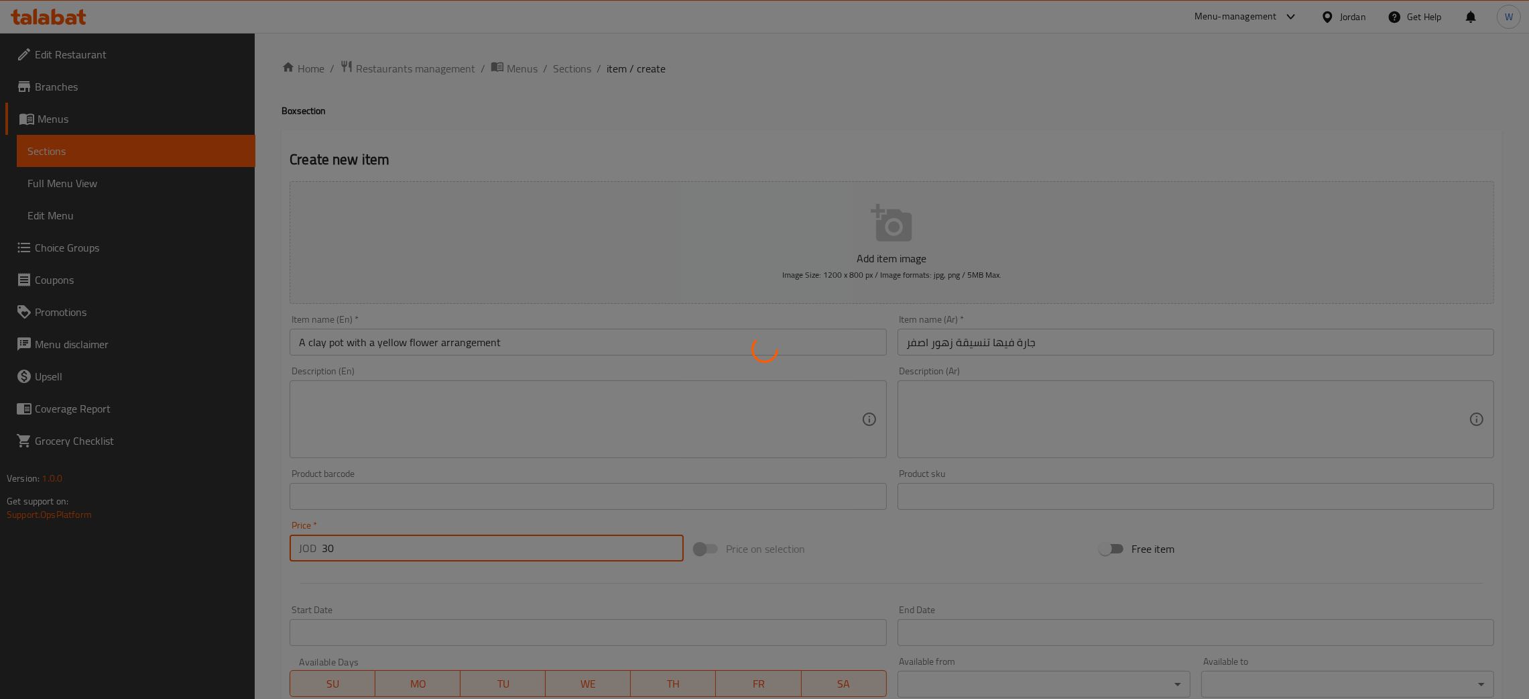
type input "0"
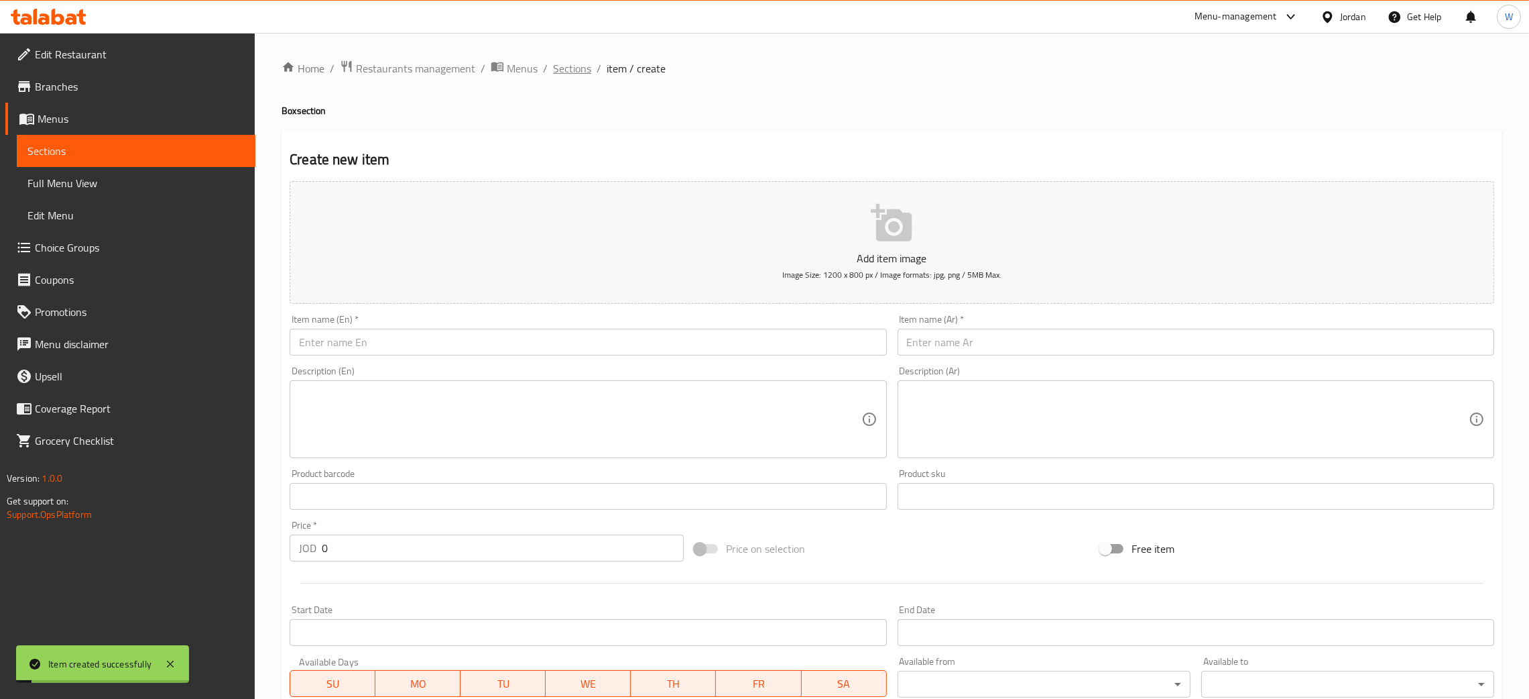
click at [578, 64] on span "Sections" at bounding box center [572, 68] width 38 height 16
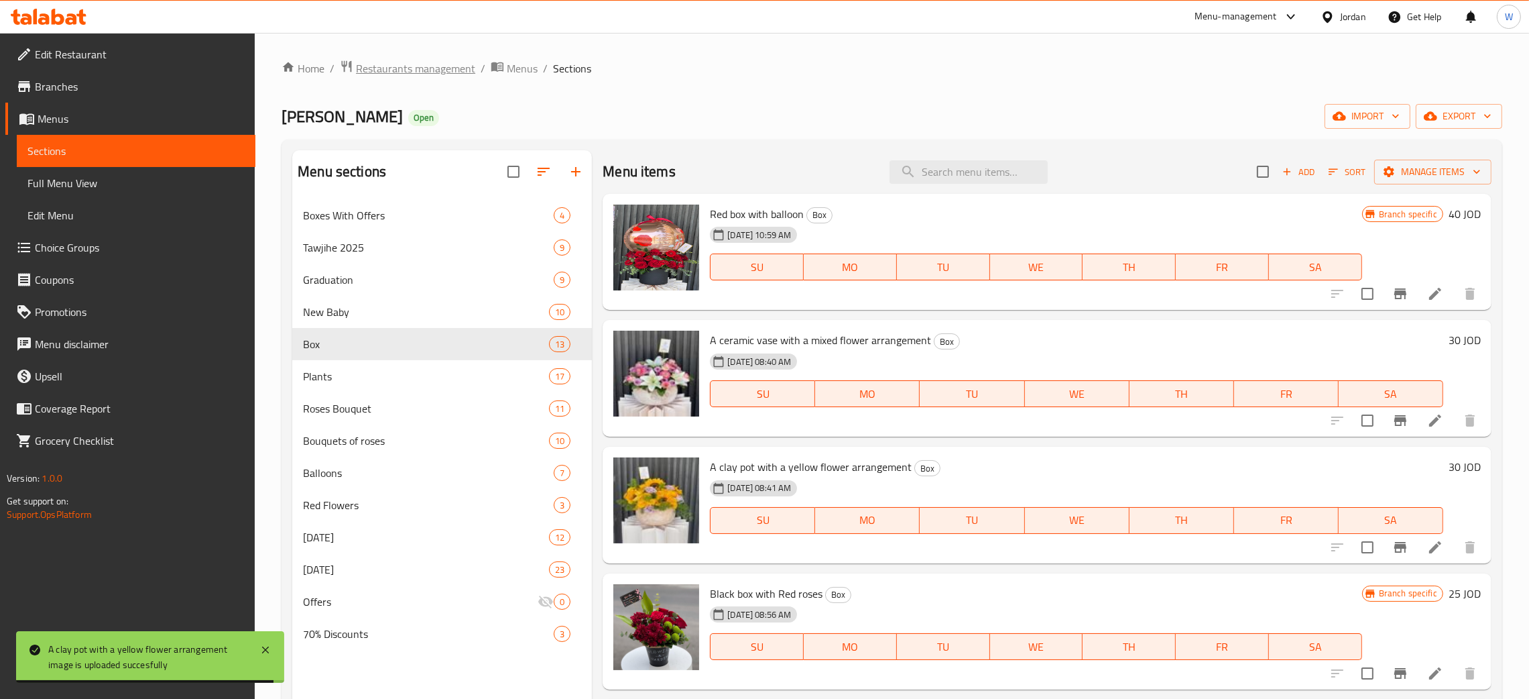
click at [435, 67] on span "Restaurants management" at bounding box center [415, 68] width 119 height 16
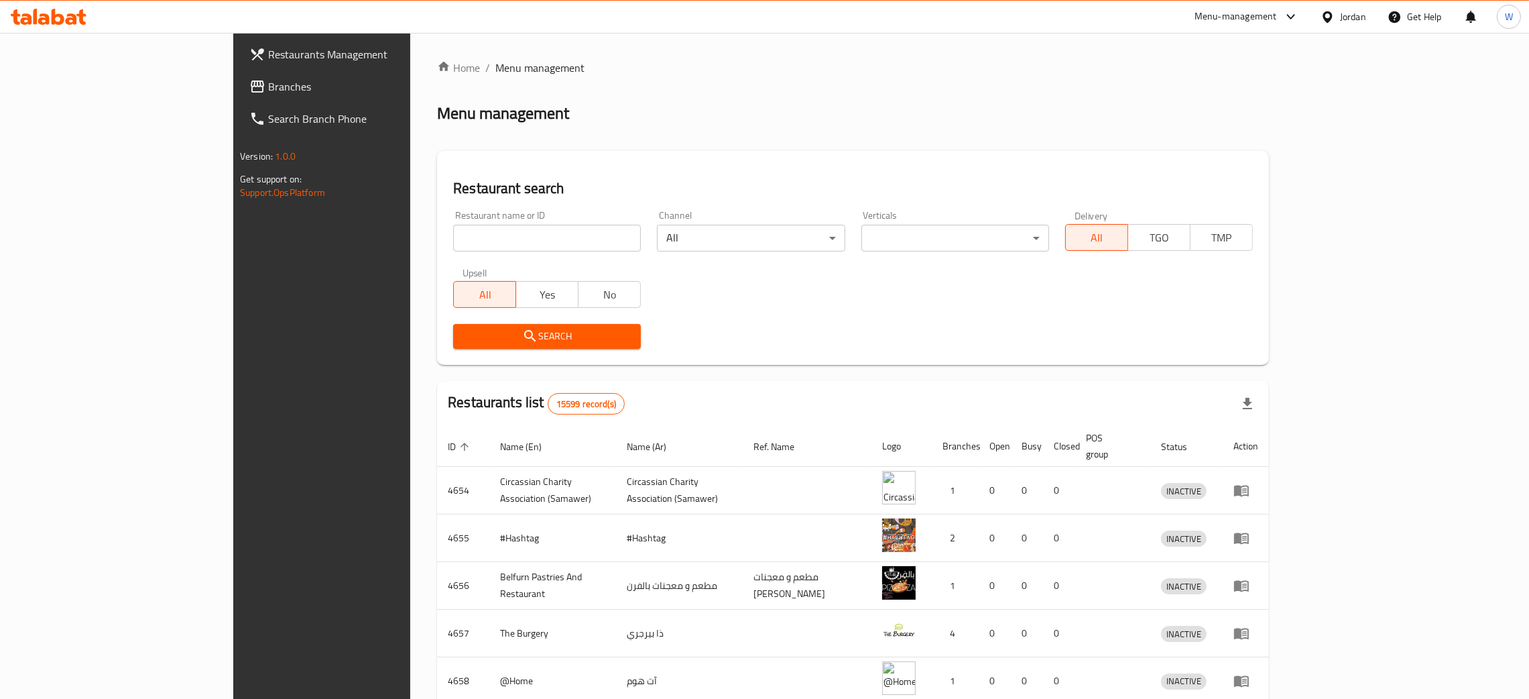
click at [484, 247] on input "search" at bounding box center [547, 238] width 188 height 27
click button "Search" at bounding box center [547, 336] width 188 height 25
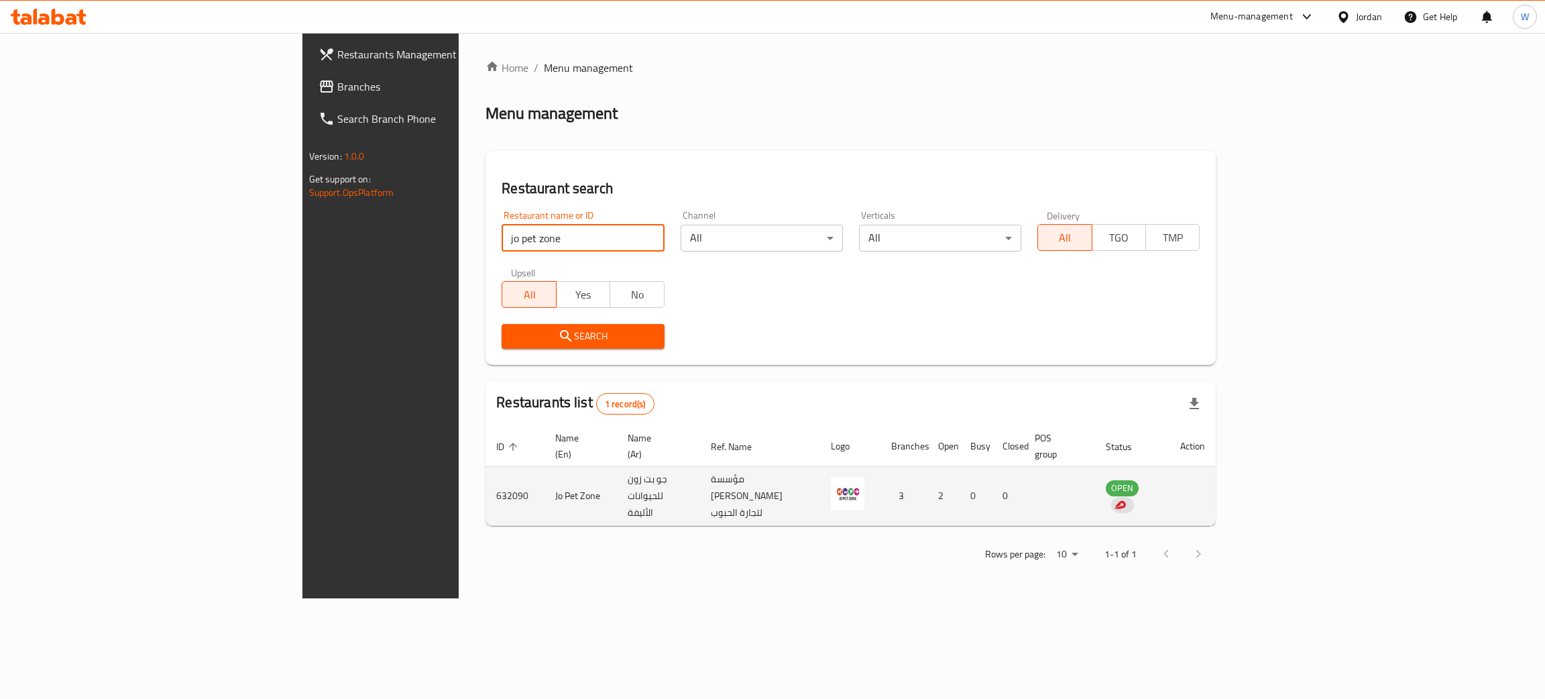
click at [485, 476] on td "632090" at bounding box center [514, 496] width 59 height 59
click at [485, 475] on td "632090" at bounding box center [514, 496] width 59 height 59
copy td "632090"
click at [544, 475] on td "Jo Pet Zone" at bounding box center [580, 496] width 72 height 59
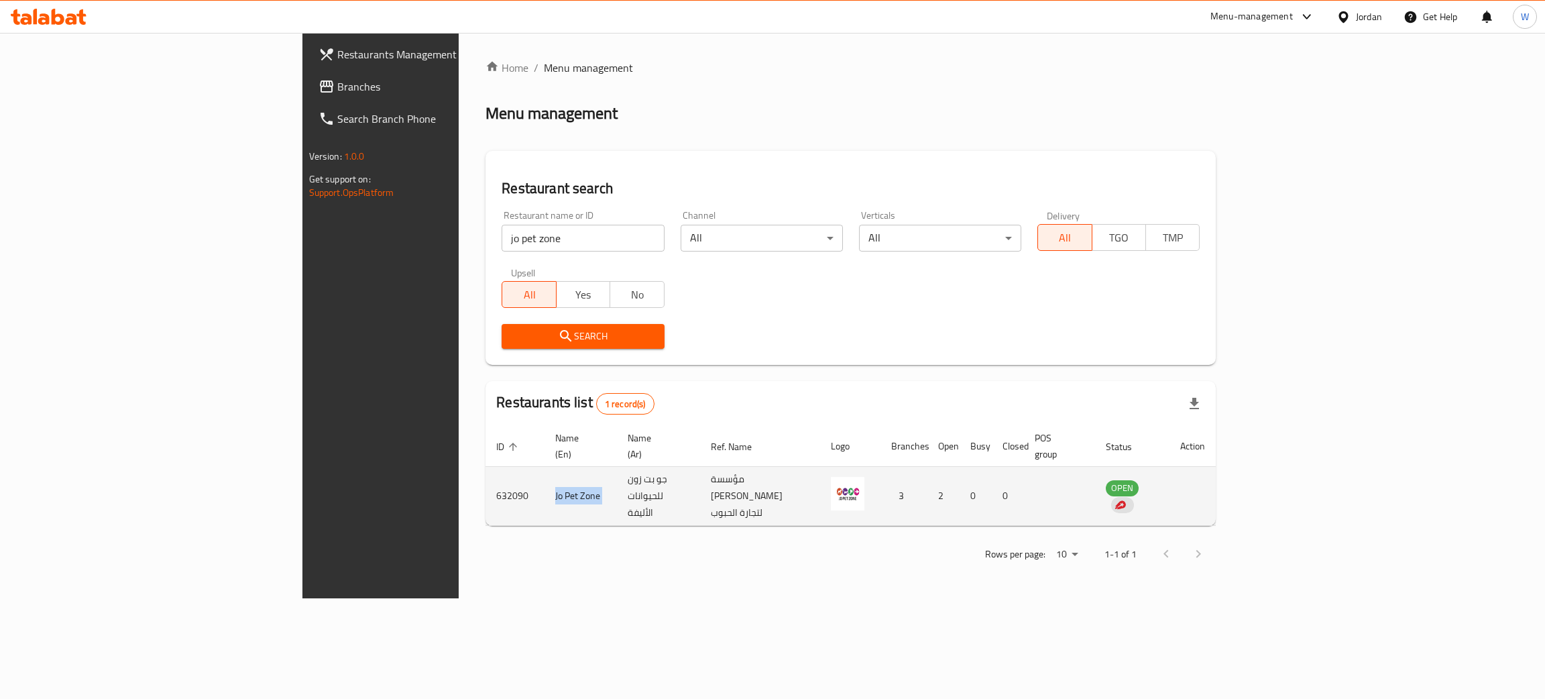
click at [544, 475] on td "Jo Pet Zone" at bounding box center [580, 496] width 72 height 59
copy td "Jo Pet Zone"
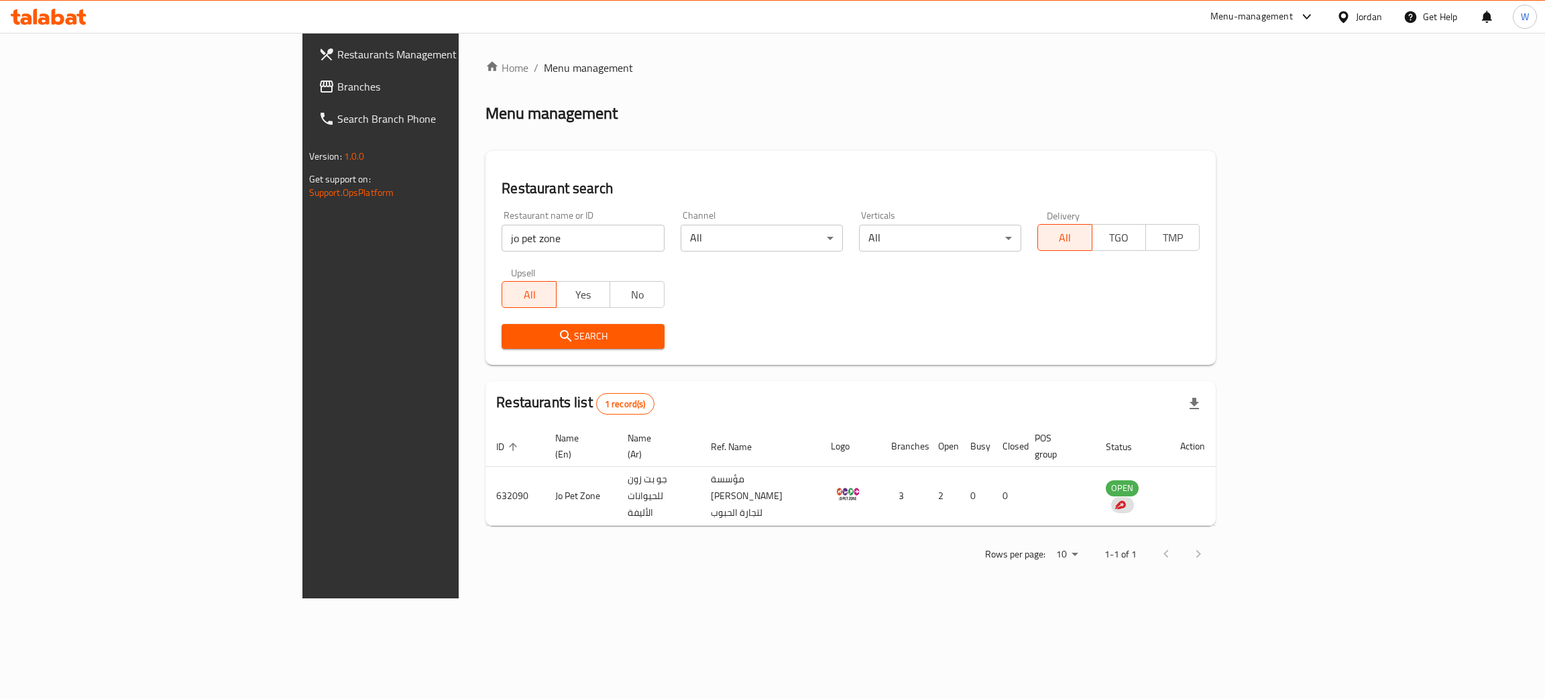
drag, startPoint x: 389, startPoint y: 237, endPoint x: 123, endPoint y: 251, distance: 266.5
click at [302, 251] on div "Restaurants Management Branches Search Branch Phone Version: 1.0.0 Get support …" at bounding box center [772, 315] width 941 height 565
paste input "Aswaq Al Yasmi"
type input "Aswaq Al Yasmine"
click button "Search" at bounding box center [583, 336] width 162 height 25
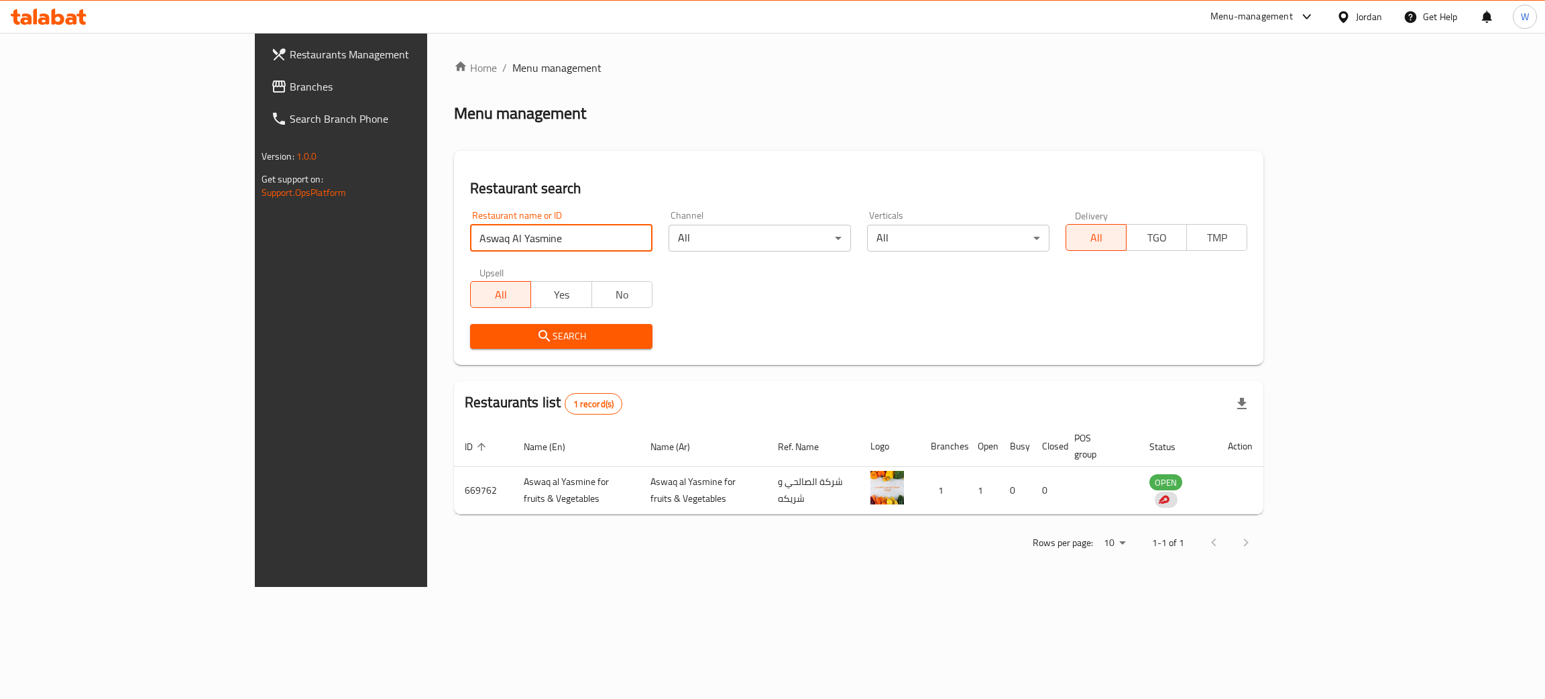
click at [290, 58] on span "Restaurants Management" at bounding box center [396, 54] width 213 height 16
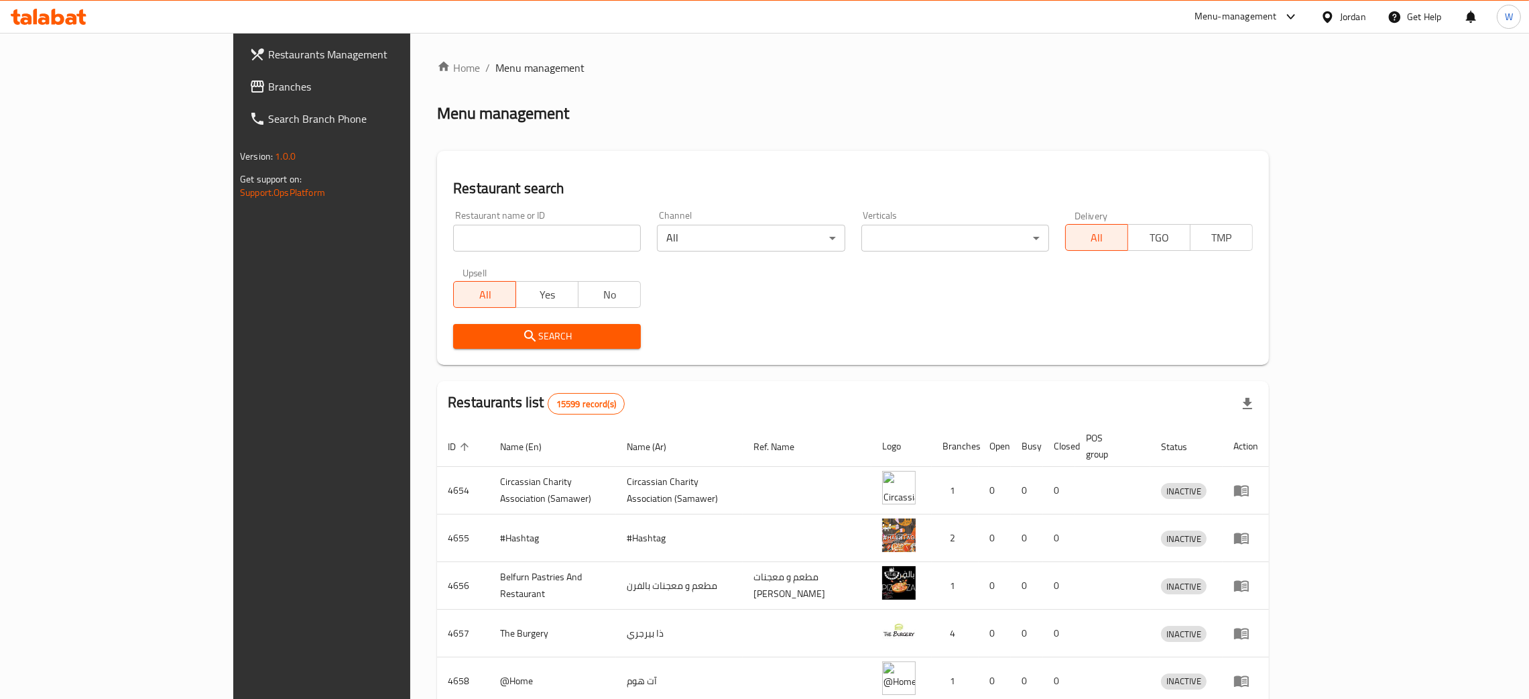
click at [487, 241] on input "search" at bounding box center [547, 238] width 188 height 27
type input "al markazi fruits"
click button "Search" at bounding box center [547, 336] width 188 height 25
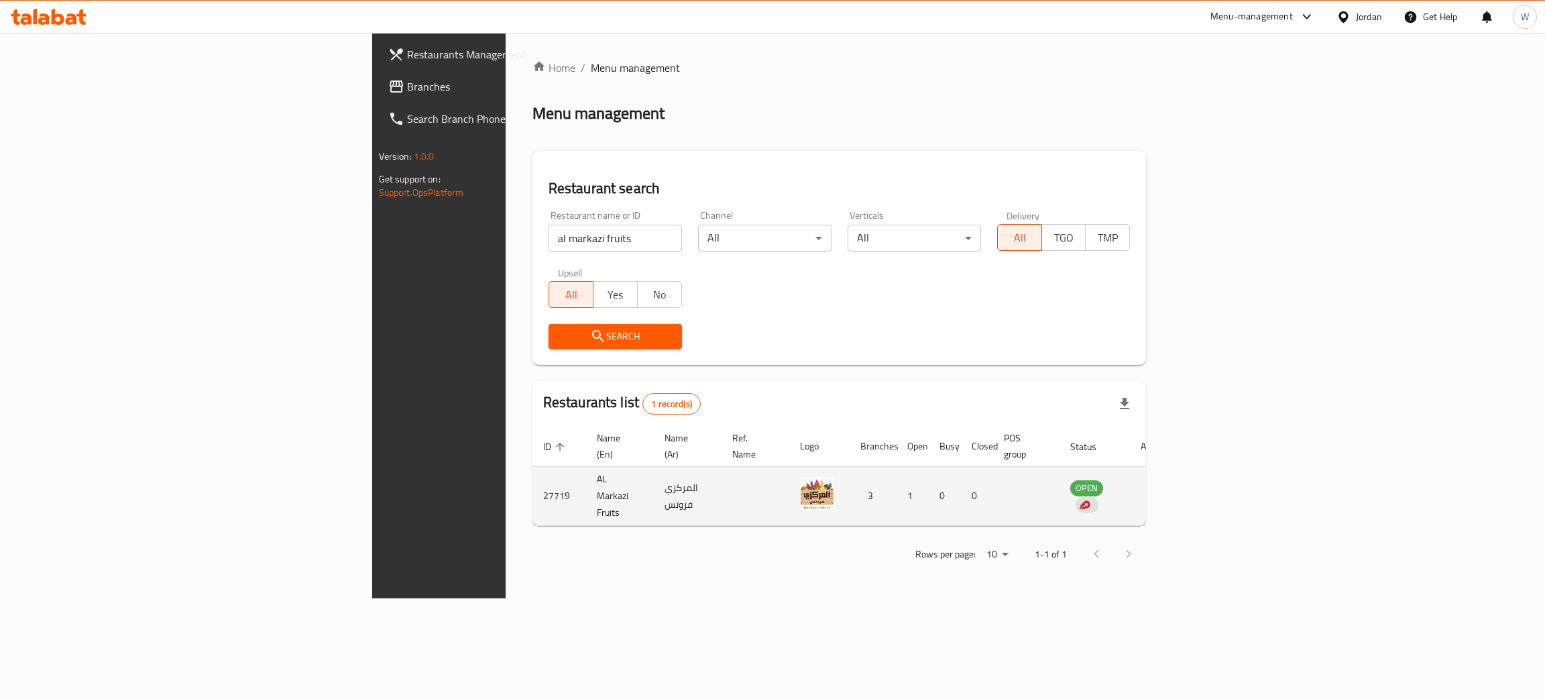
click at [532, 470] on td "27719" at bounding box center [559, 496] width 54 height 59
copy td "27719"
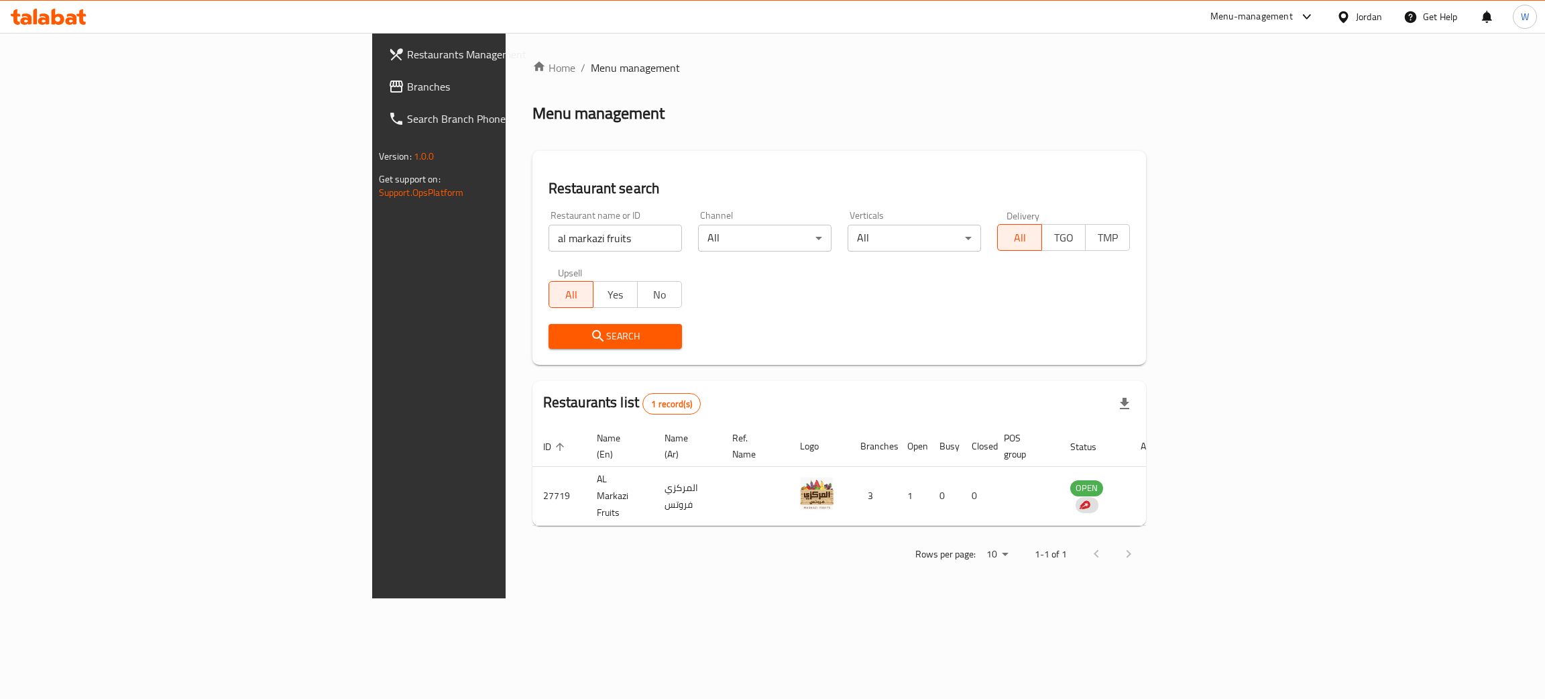
click at [1173, 591] on div "Home / Menu management Menu management Restaurant search Restaurant name or ID …" at bounding box center [840, 315] width 668 height 565
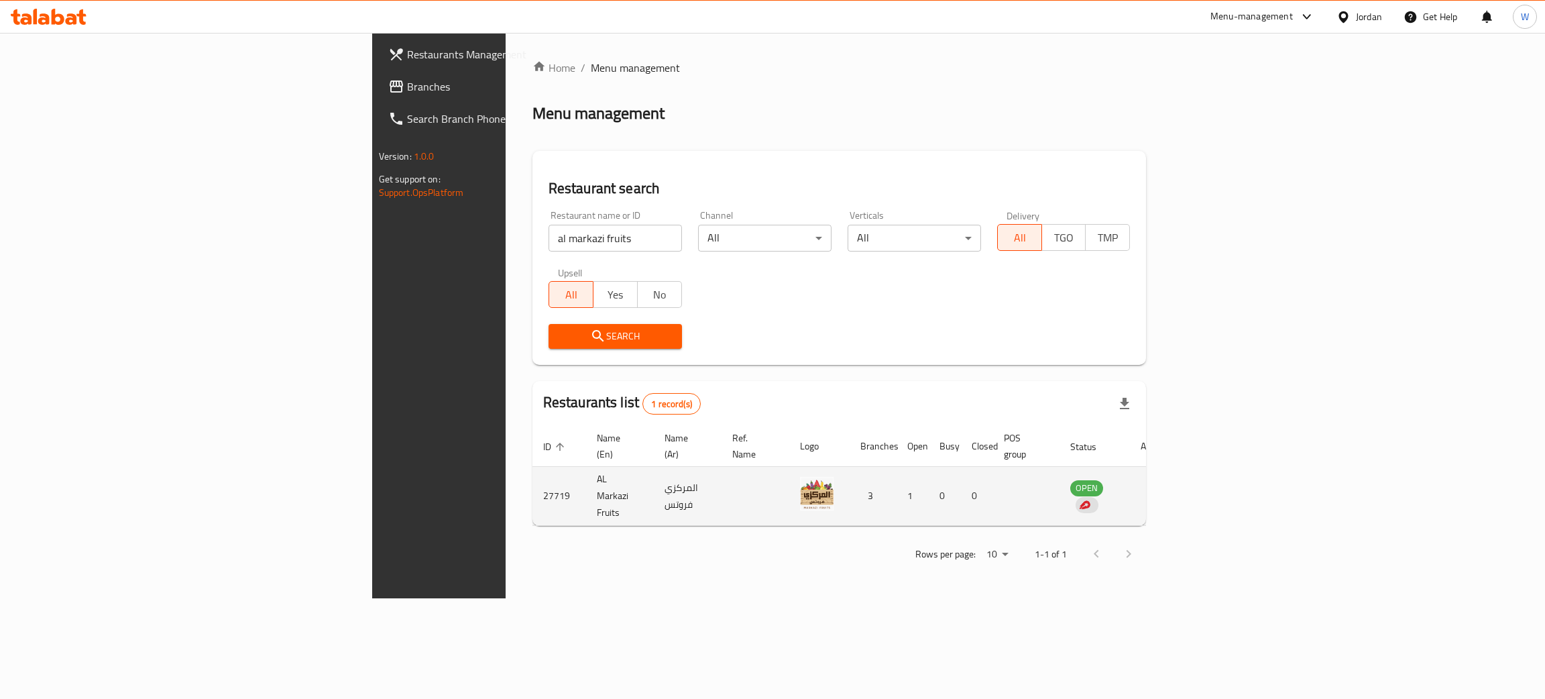
click at [586, 474] on td "AL Markazi Fruits" at bounding box center [620, 496] width 68 height 59
copy td "AL Markazi Fruits"
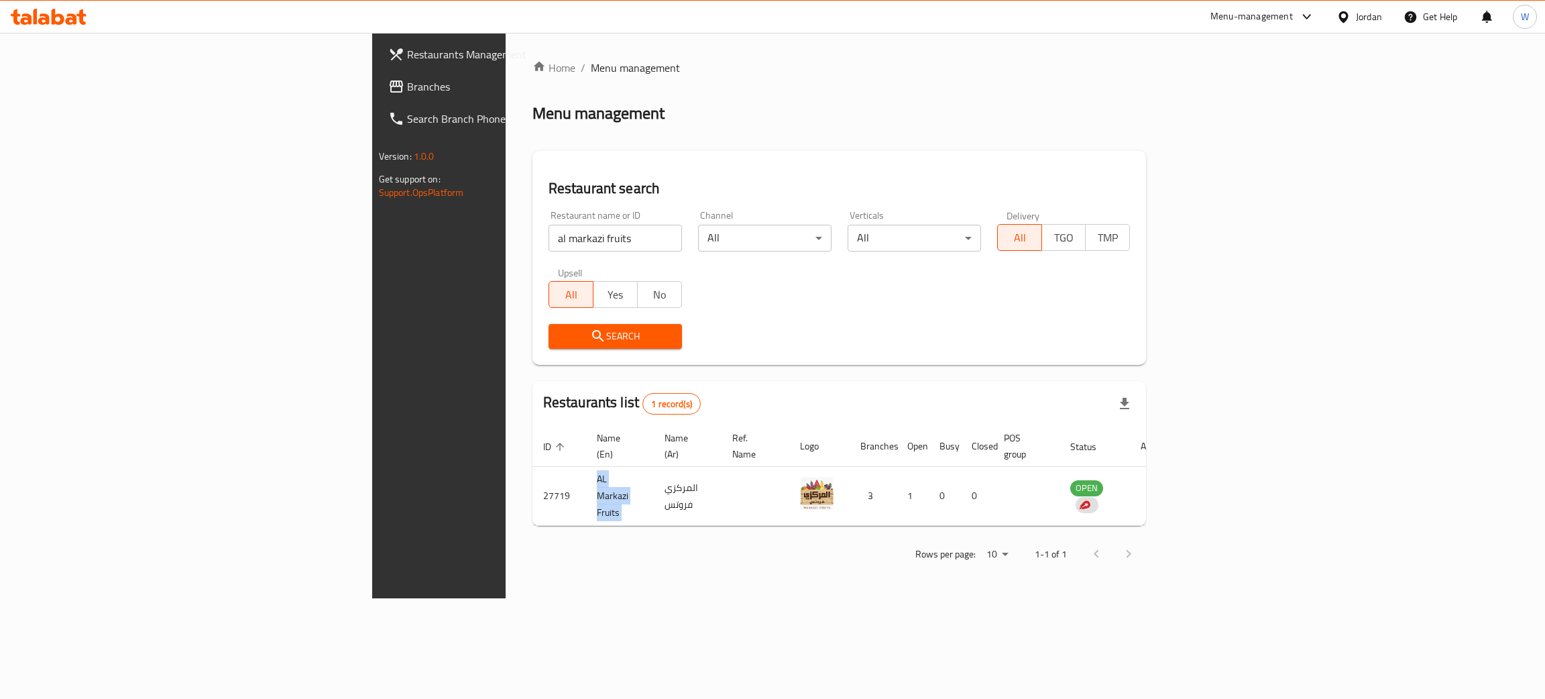
click at [407, 56] on span "Restaurants Management" at bounding box center [513, 54] width 213 height 16
